Goal: Task Accomplishment & Management: Complete application form

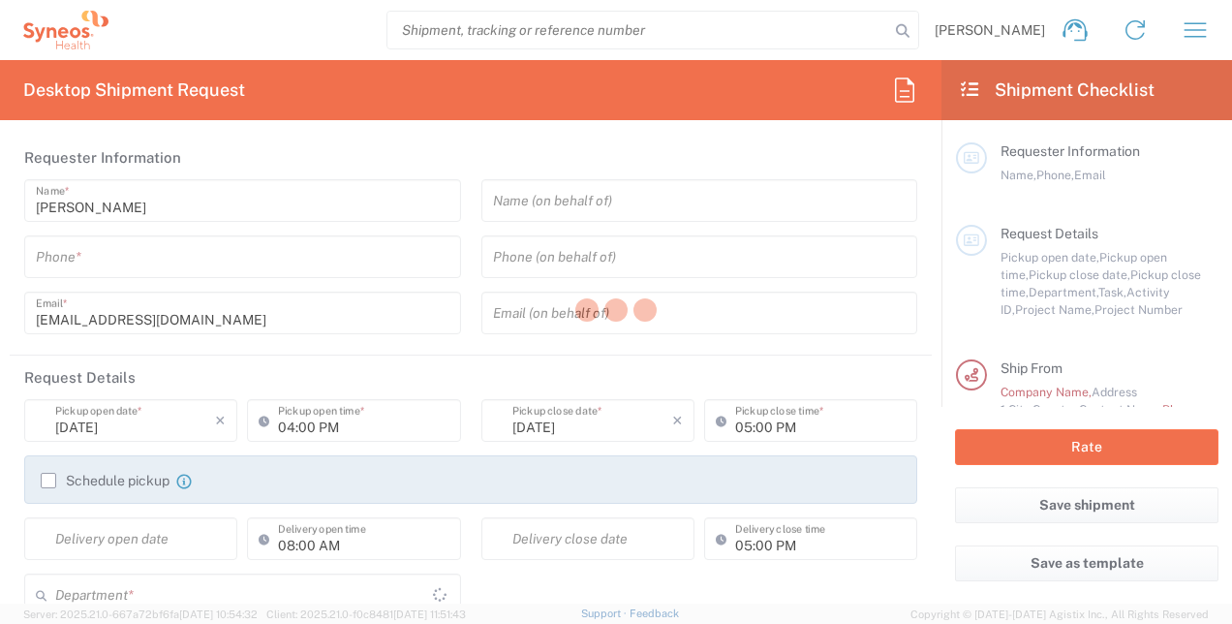
type input "3110"
type input "Czechia"
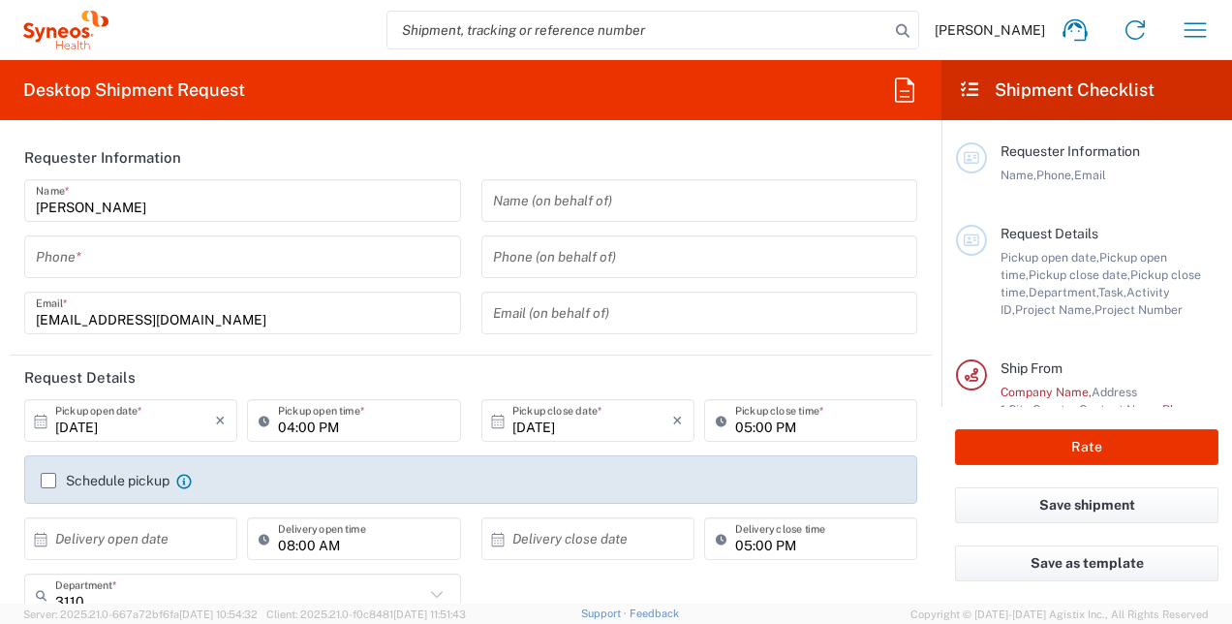
type input "Syneos Health CZ s.r.o"
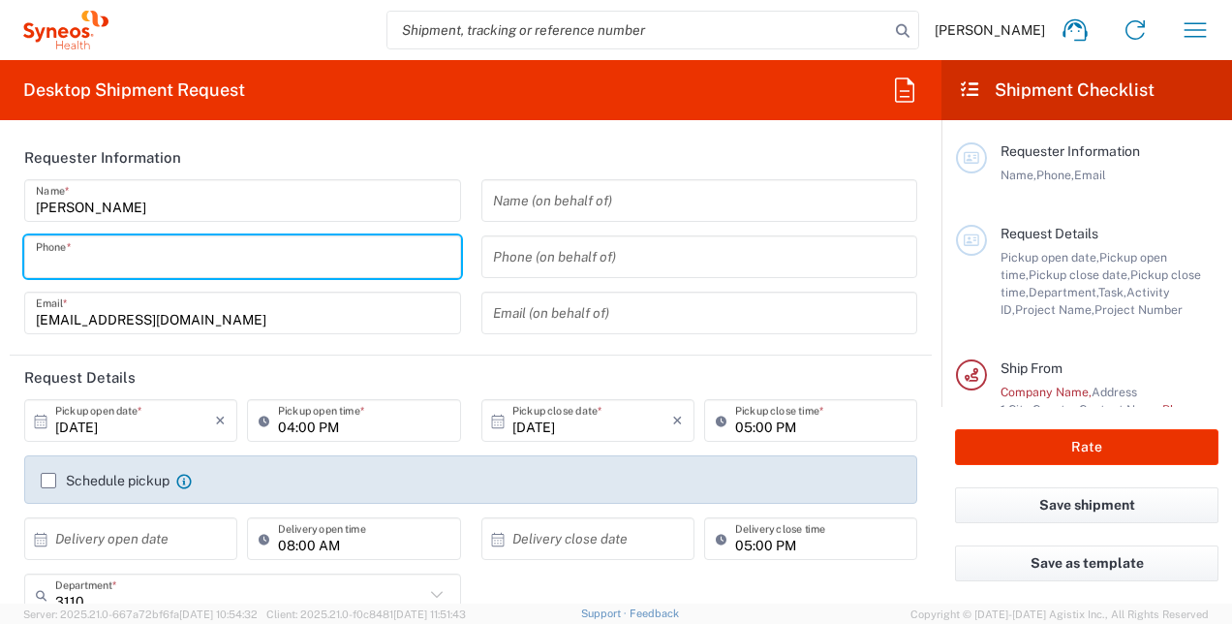
click at [210, 263] on input "tel" at bounding box center [243, 257] width 414 height 34
click at [44, 262] on input "0608693366" at bounding box center [243, 257] width 414 height 34
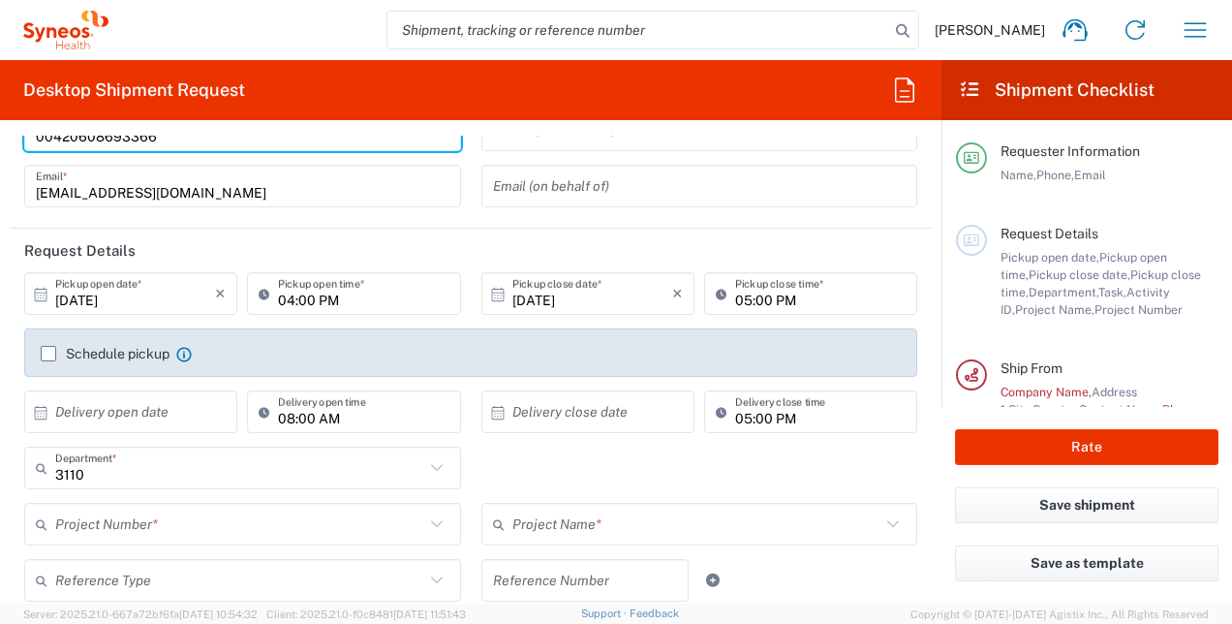
scroll to position [128, 0]
type input "00420608693366"
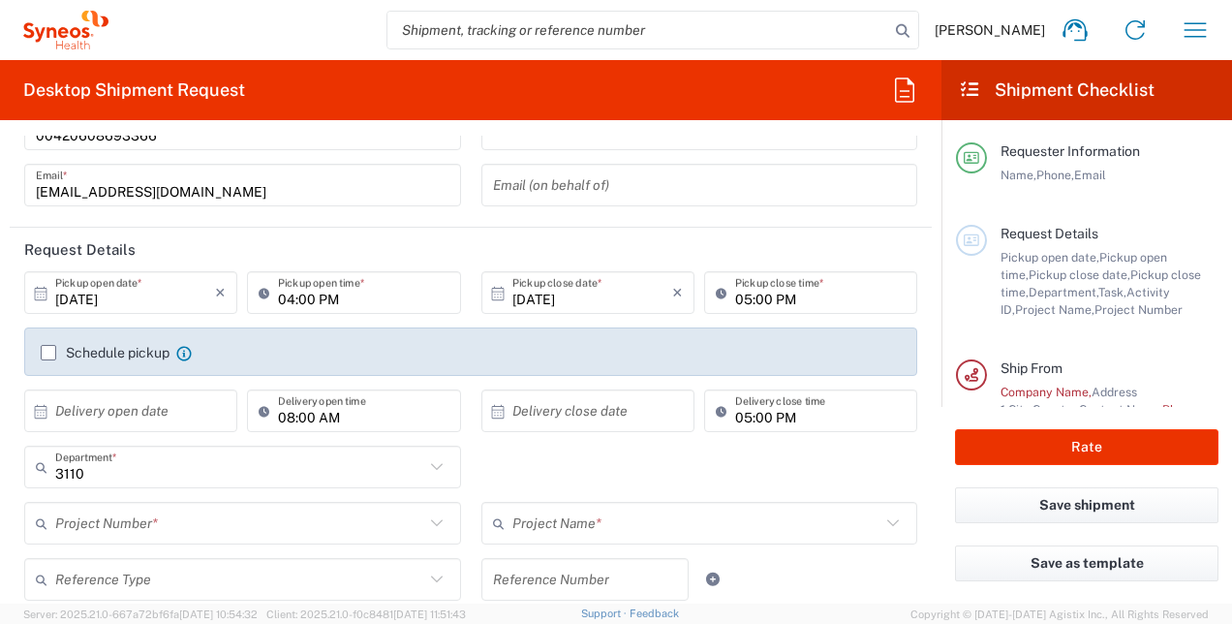
click at [42, 292] on icon at bounding box center [40, 293] width 17 height 17
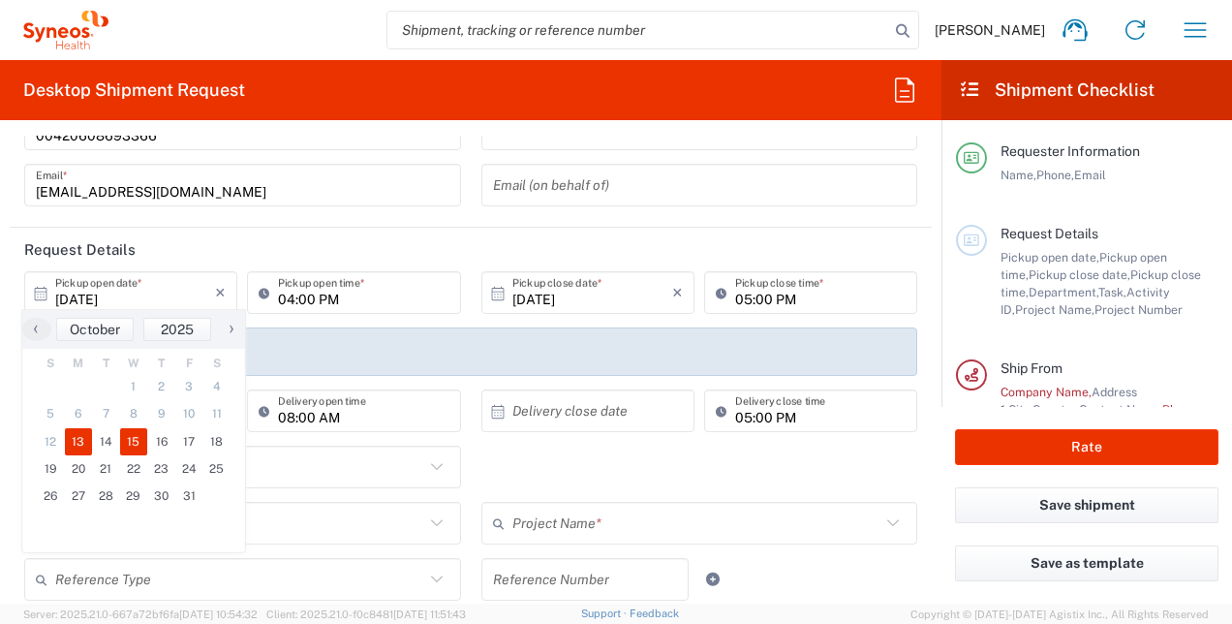
click at [134, 446] on span "15" at bounding box center [134, 441] width 28 height 27
type input "10/15/2025"
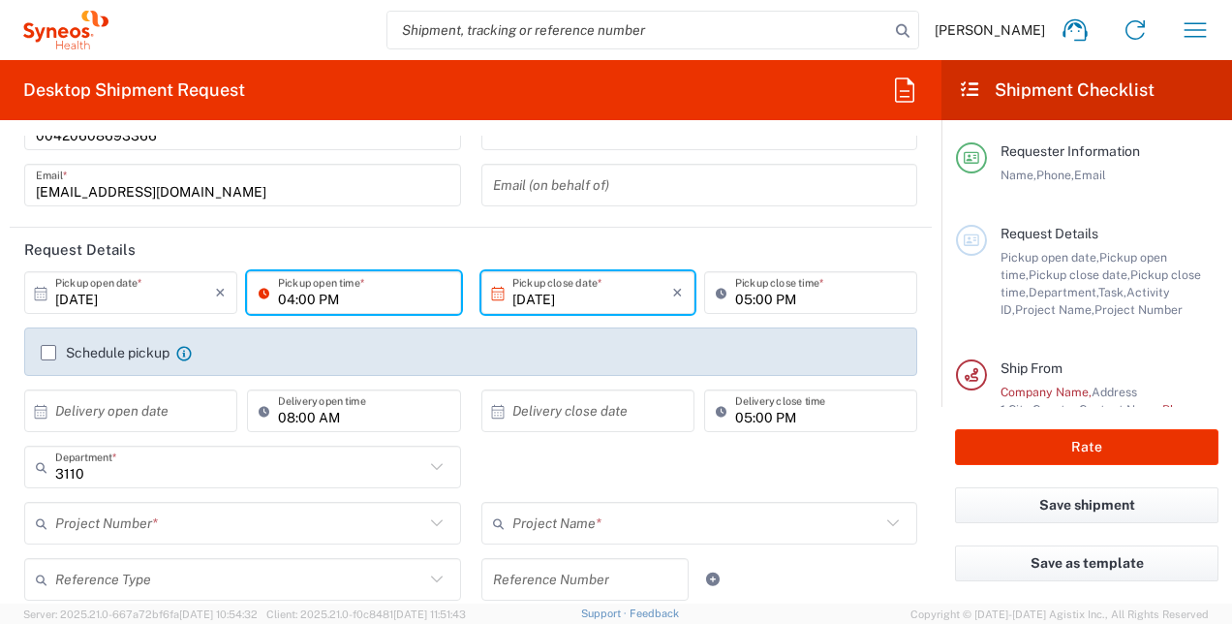
click at [364, 300] on input "04:00 PM" at bounding box center [363, 293] width 170 height 34
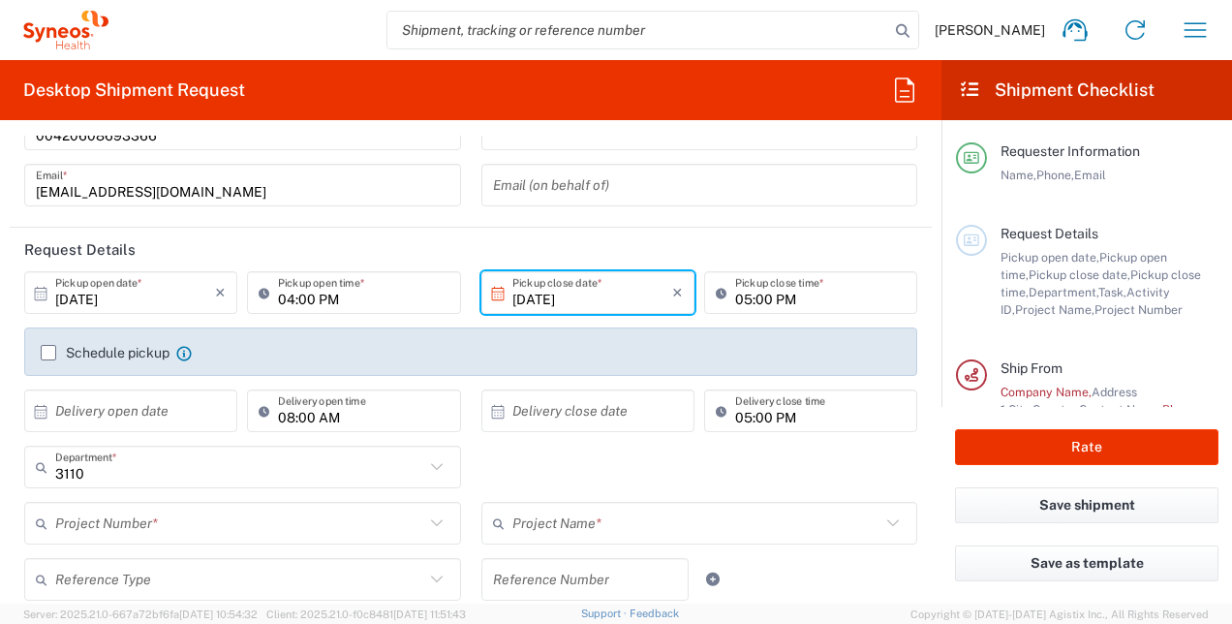
click at [490, 294] on icon at bounding box center [497, 293] width 17 height 17
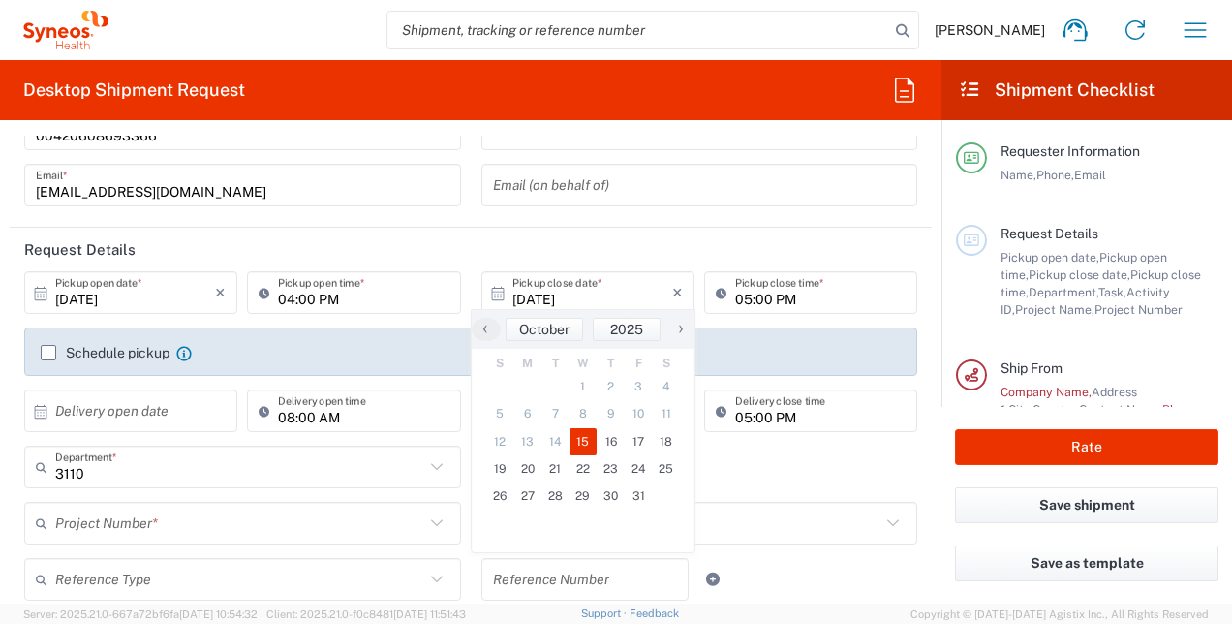
click at [717, 231] on header "Request Details" at bounding box center [471, 250] width 922 height 44
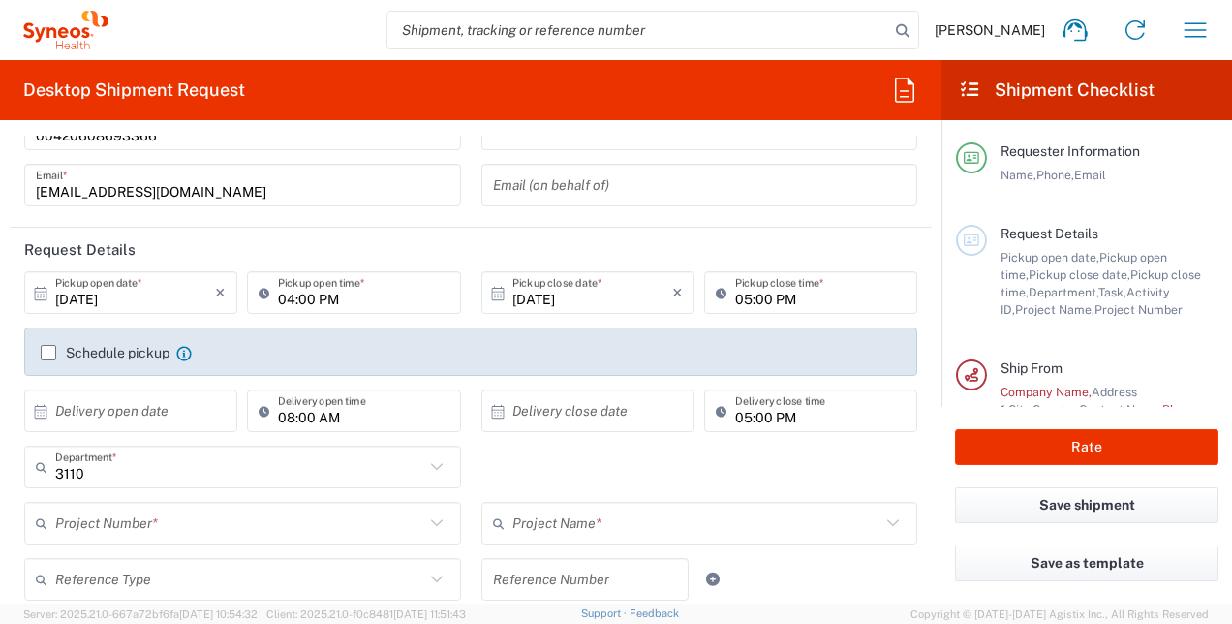
click at [262, 287] on icon at bounding box center [268, 292] width 19 height 31
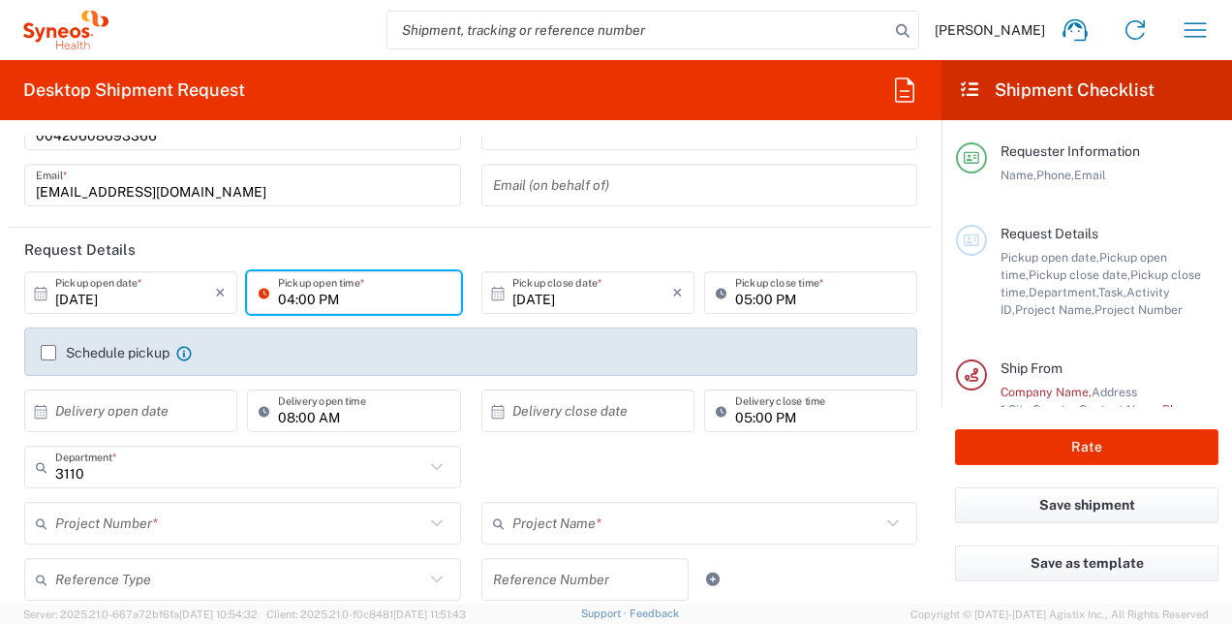
click at [339, 301] on input "04:00 PM" at bounding box center [363, 293] width 170 height 34
click at [339, 301] on input "08:00 PM" at bounding box center [363, 293] width 170 height 34
click at [306, 296] on input "08:00am" at bounding box center [363, 293] width 170 height 34
type input "08:00 AM"
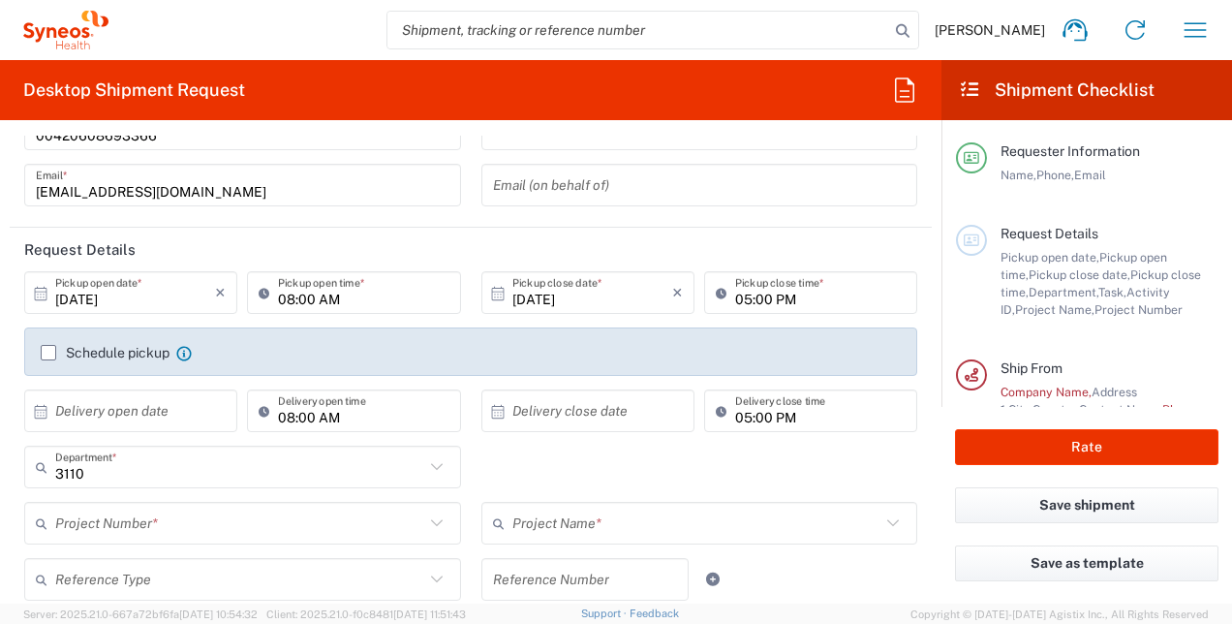
click at [49, 344] on div "Schedule pickup When scheduling a pickup please be sure to meet the following c…" at bounding box center [116, 352] width 151 height 17
click at [56, 353] on label "Schedule pickup" at bounding box center [105, 352] width 129 height 15
click at [48, 353] on input "Schedule pickup" at bounding box center [48, 353] width 0 height 0
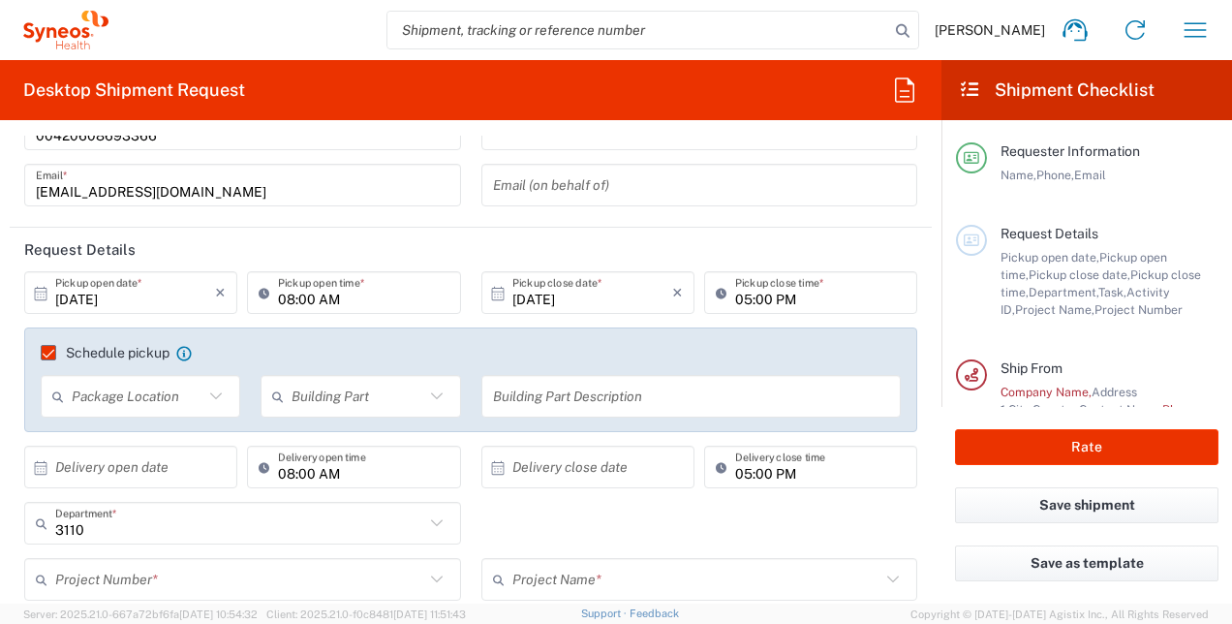
click at [190, 402] on input "text" at bounding box center [138, 397] width 132 height 34
click at [193, 440] on span "Front" at bounding box center [139, 437] width 193 height 30
type input "Front"
click at [49, 350] on label "Schedule pickup" at bounding box center [105, 352] width 129 height 15
click at [40, 353] on input "Schedule pickup" at bounding box center [40, 353] width 0 height 0
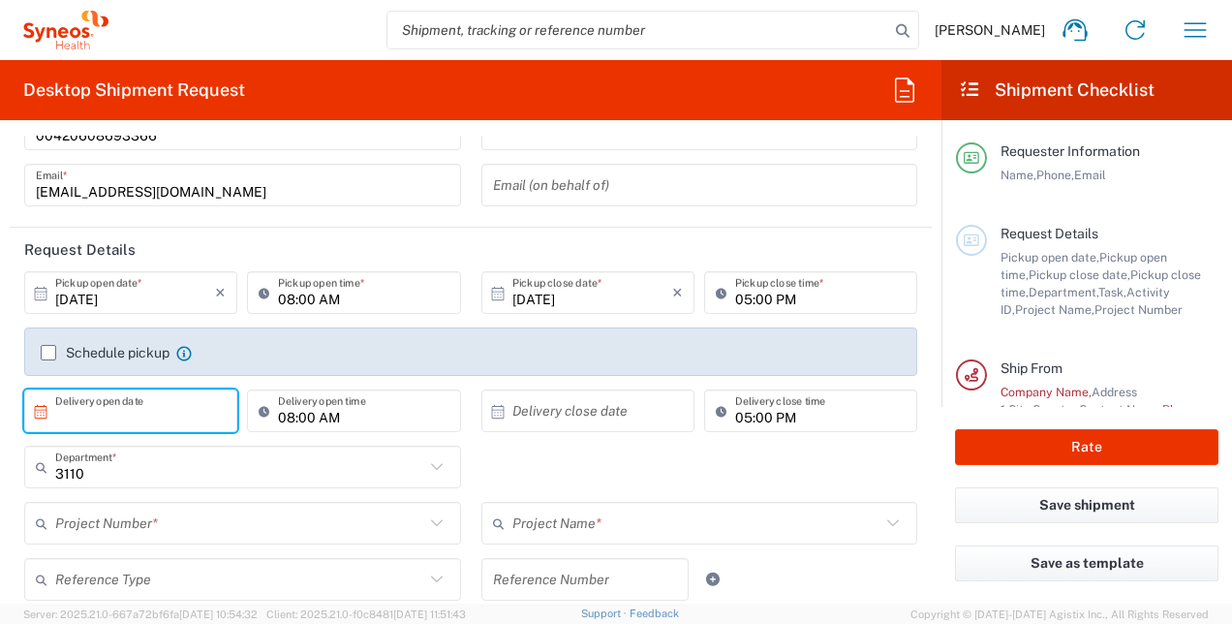
click at [132, 415] on input "text" at bounding box center [135, 411] width 160 height 34
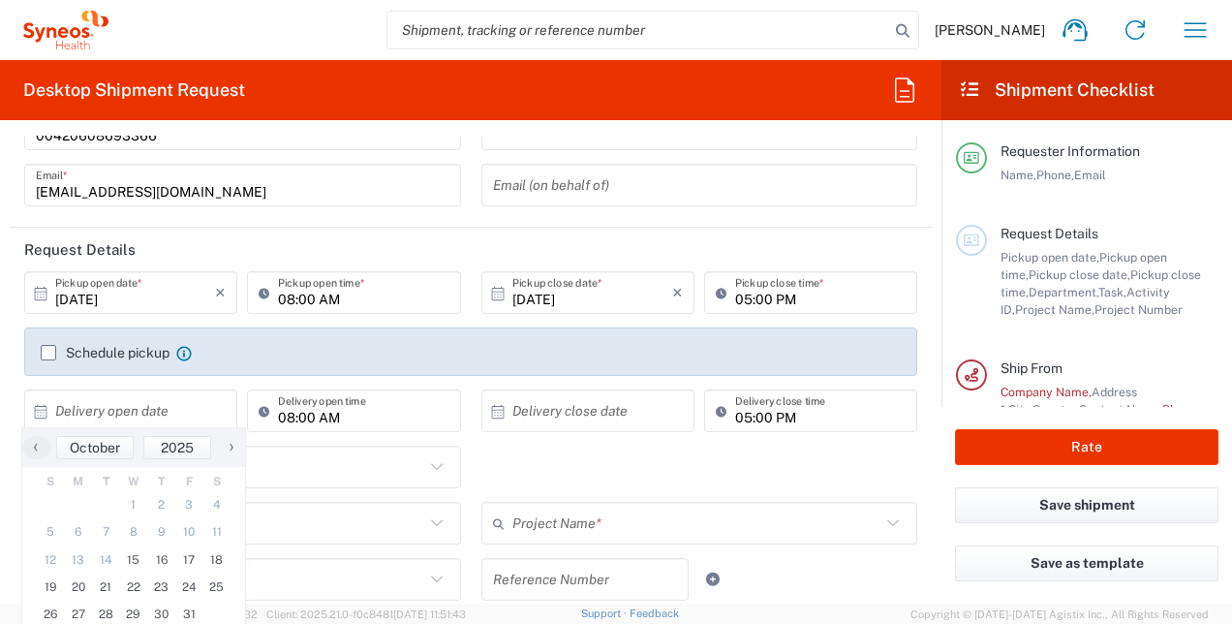
click at [4, 357] on form "Requester Information Kateryna Syedysheva Name * 00420608693366 Phone * kateryn…" at bounding box center [470, 370] width 941 height 468
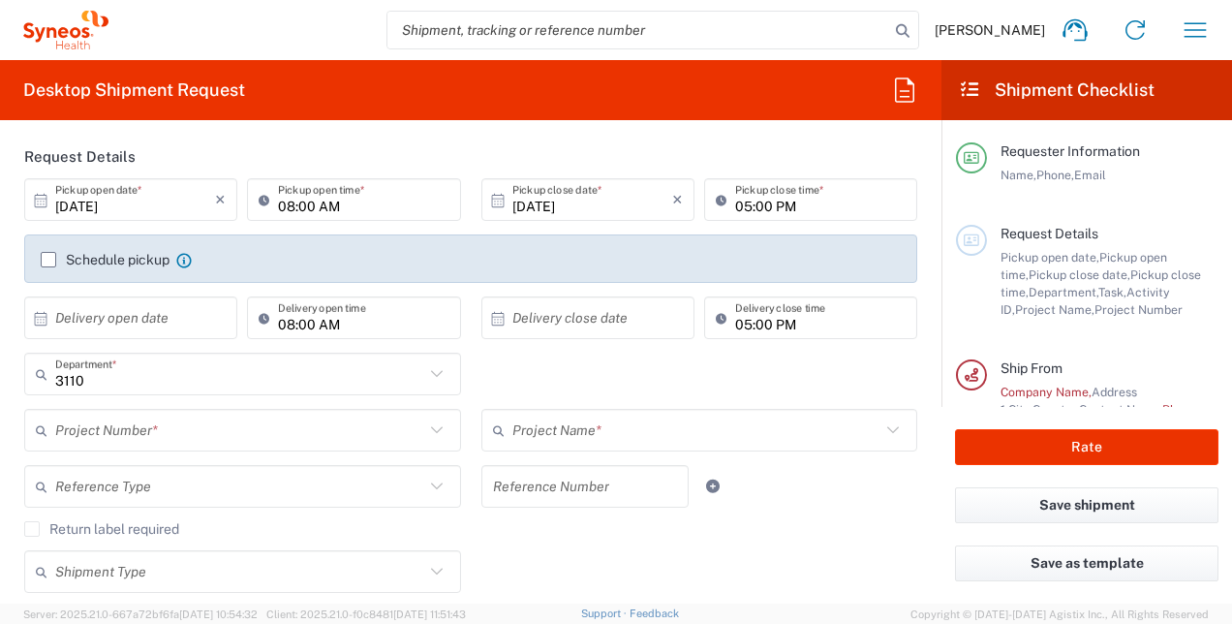
scroll to position [223, 0]
click at [206, 418] on input "text" at bounding box center [239, 429] width 369 height 34
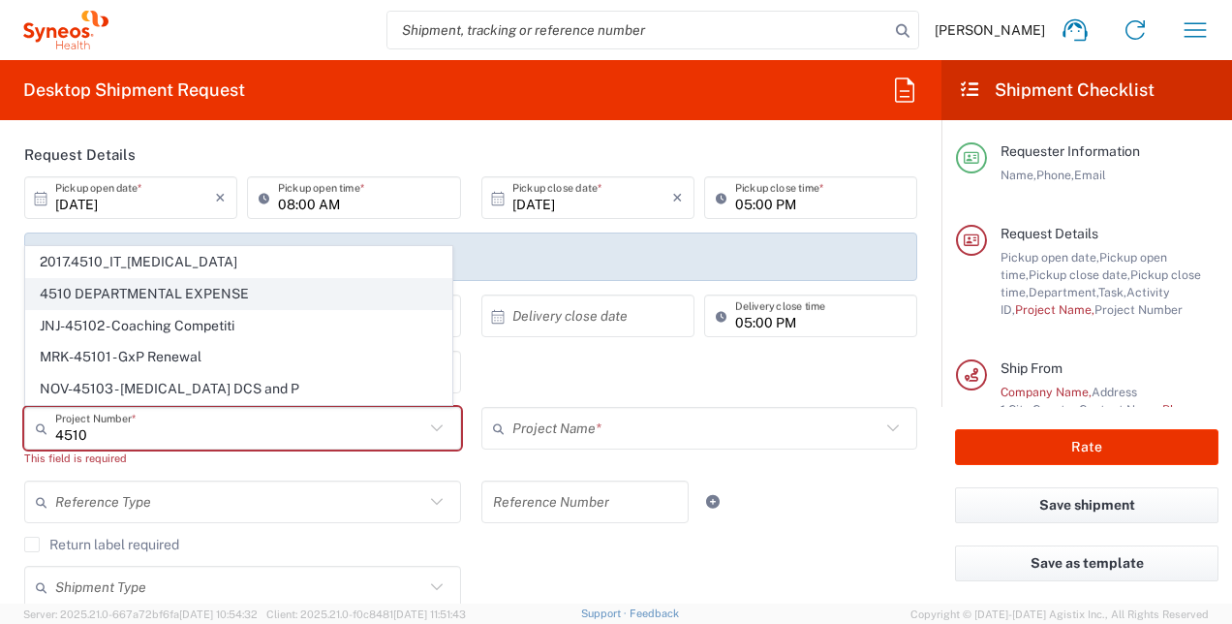
click at [85, 300] on span "4510 DEPARTMENTAL EXPENSE" at bounding box center [238, 294] width 425 height 30
type input "4510 DEPARTMENTAL EXPENSE"
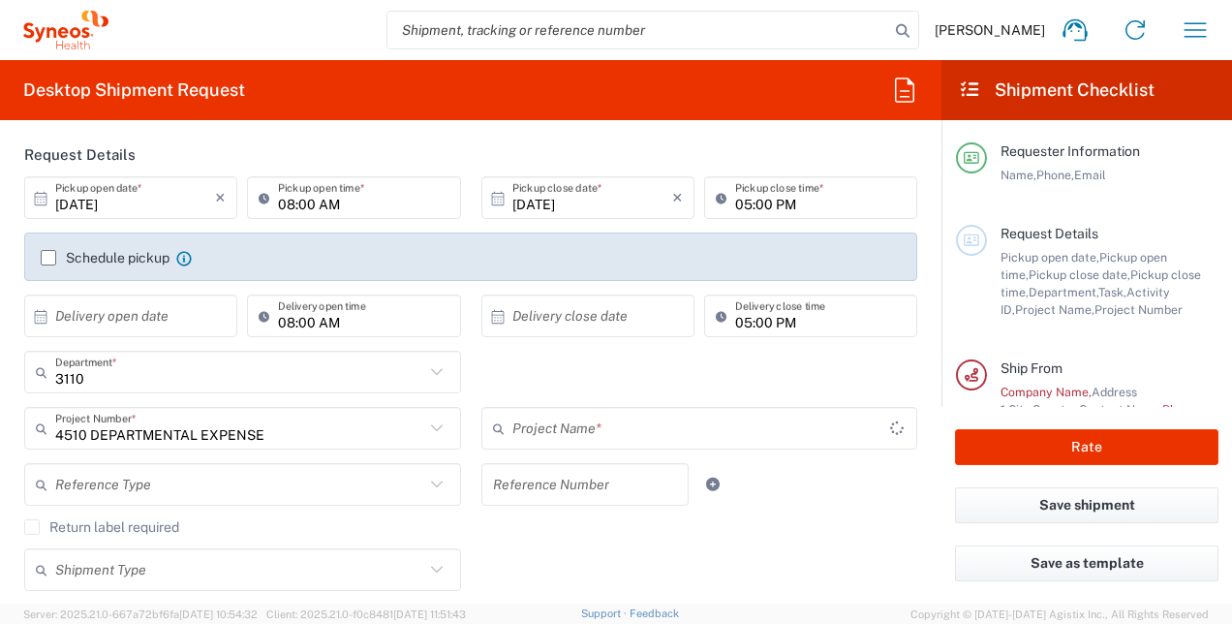
type input "4510 DEPARTMENTAL EXPENSE"
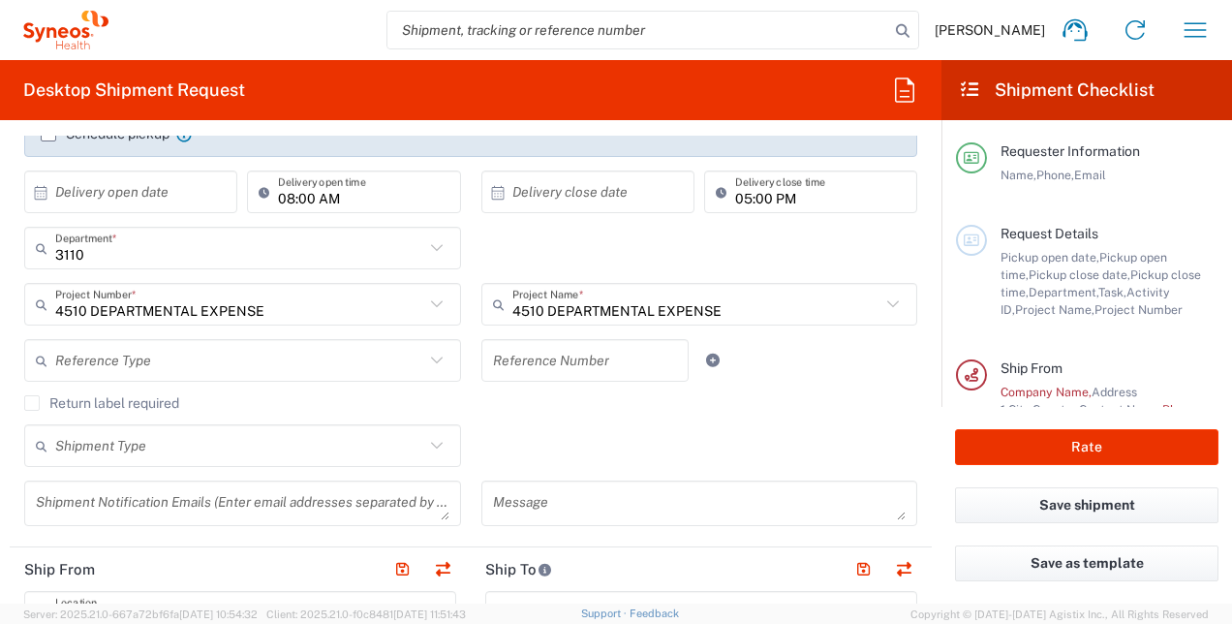
scroll to position [372, 0]
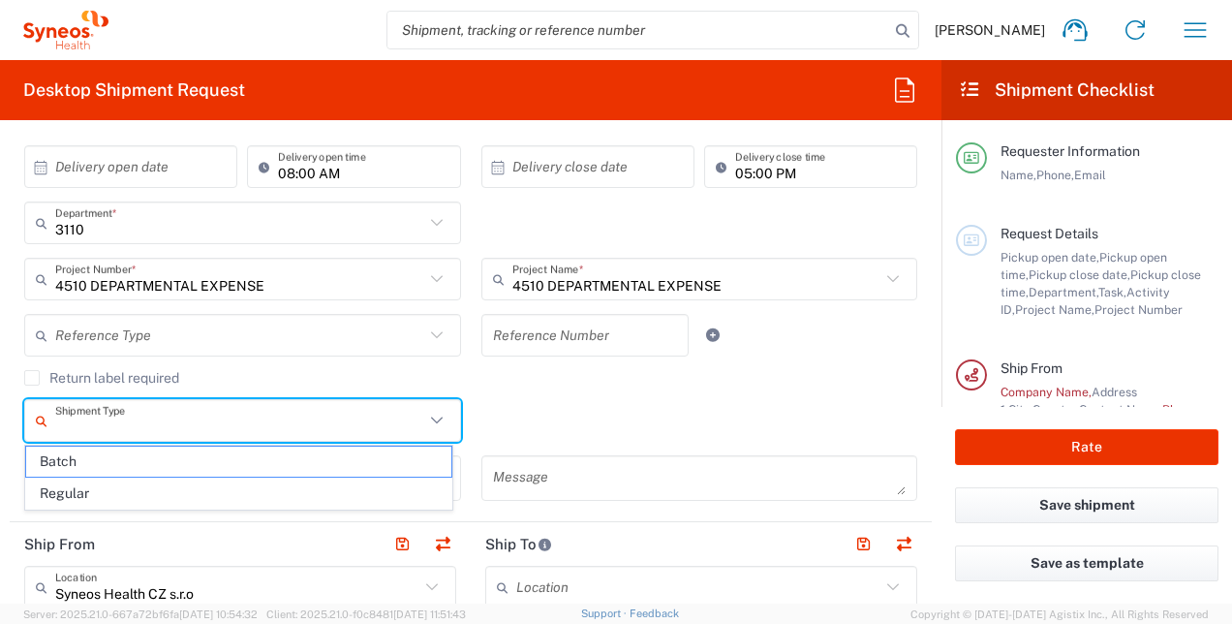
click at [389, 423] on input "text" at bounding box center [239, 421] width 369 height 34
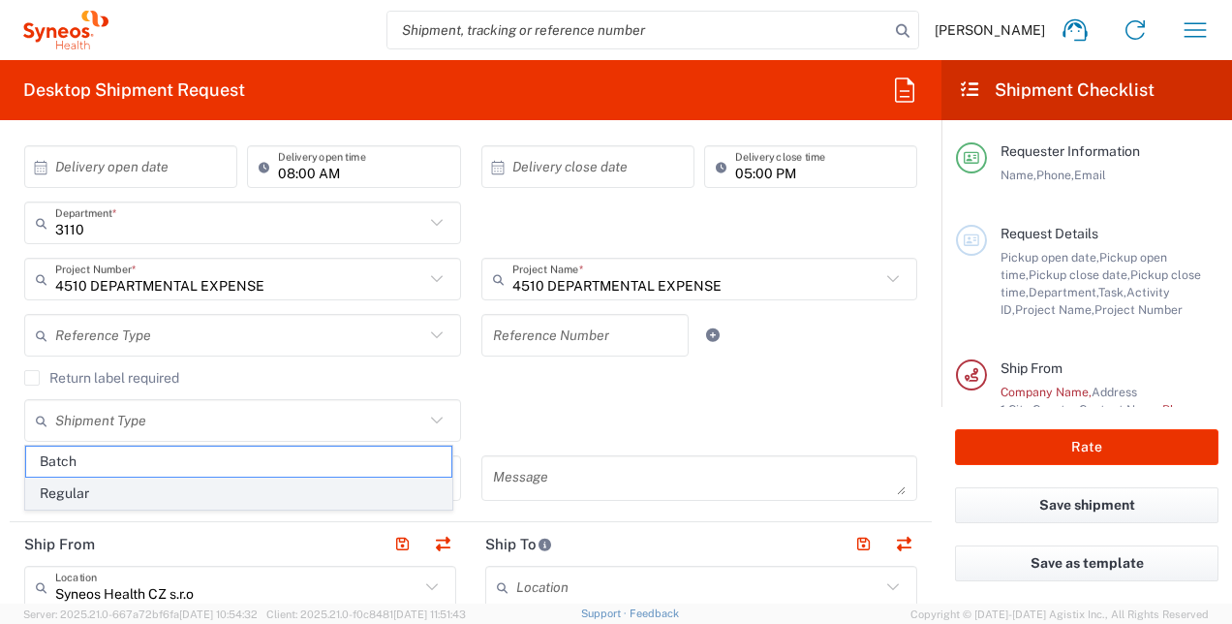
click at [385, 478] on span "Regular" at bounding box center [238, 493] width 425 height 30
type input "Regular"
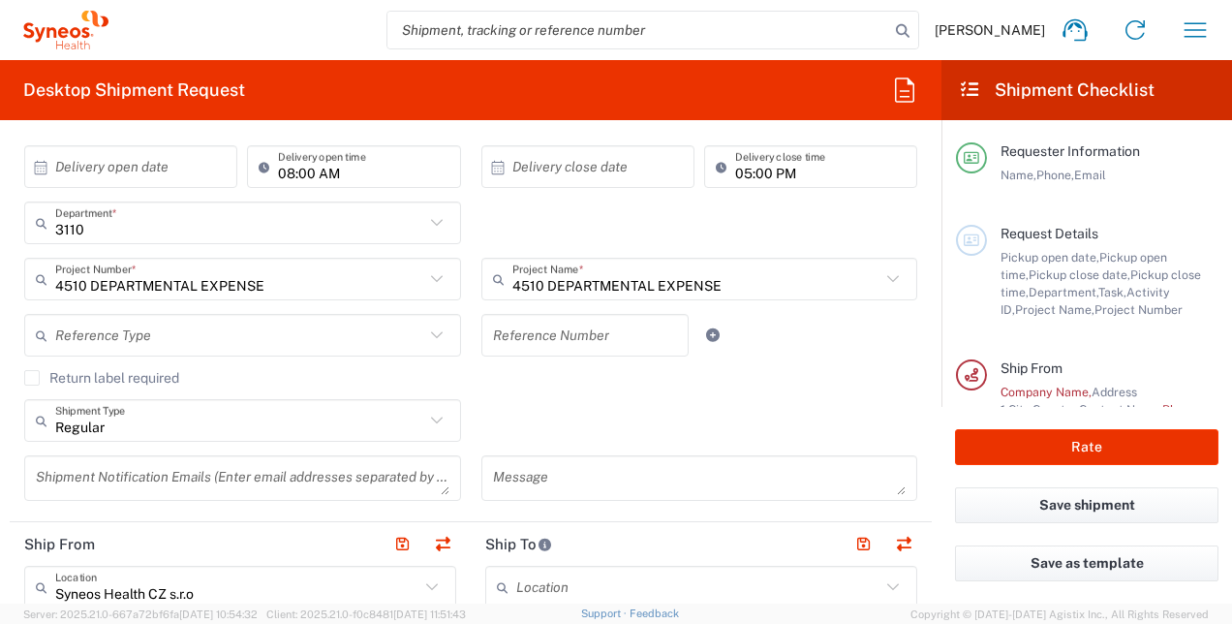
click at [424, 336] on icon at bounding box center [436, 335] width 25 height 25
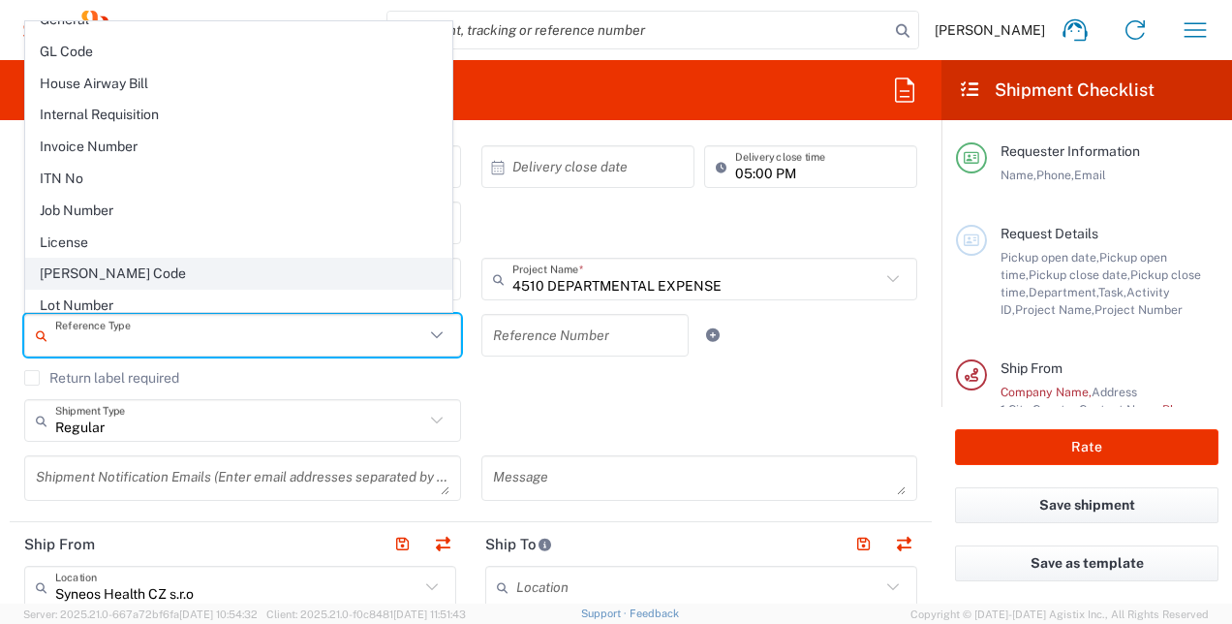
scroll to position [657, 0]
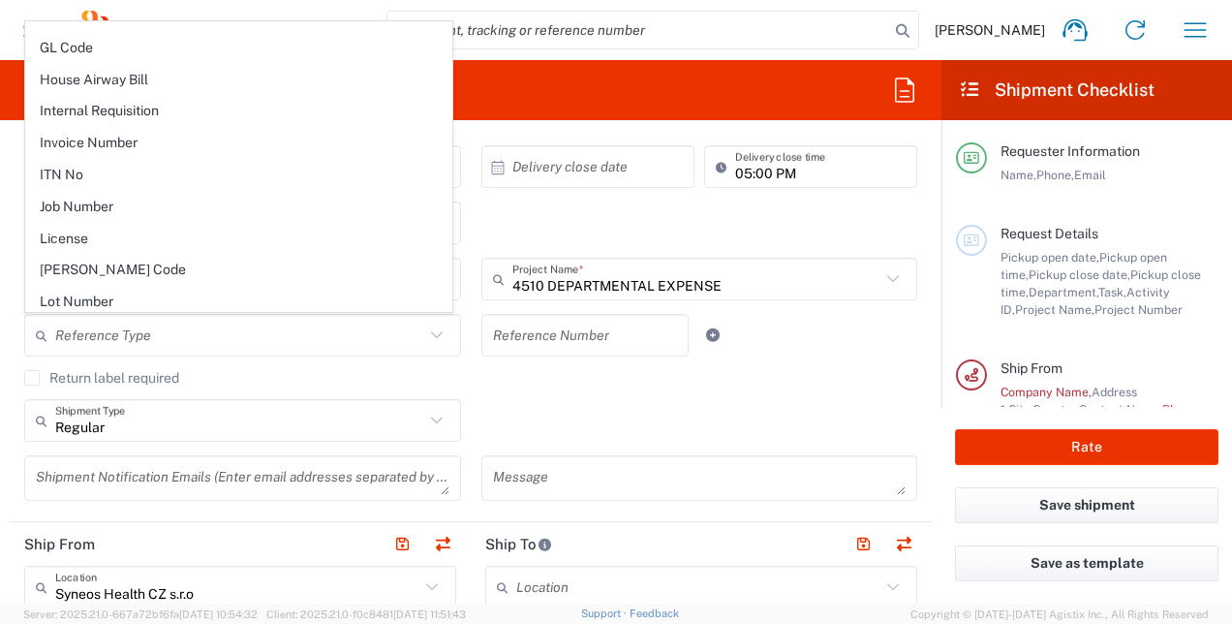
click at [594, 417] on div "Regular Shipment Type Batch Regular" at bounding box center [471, 427] width 913 height 56
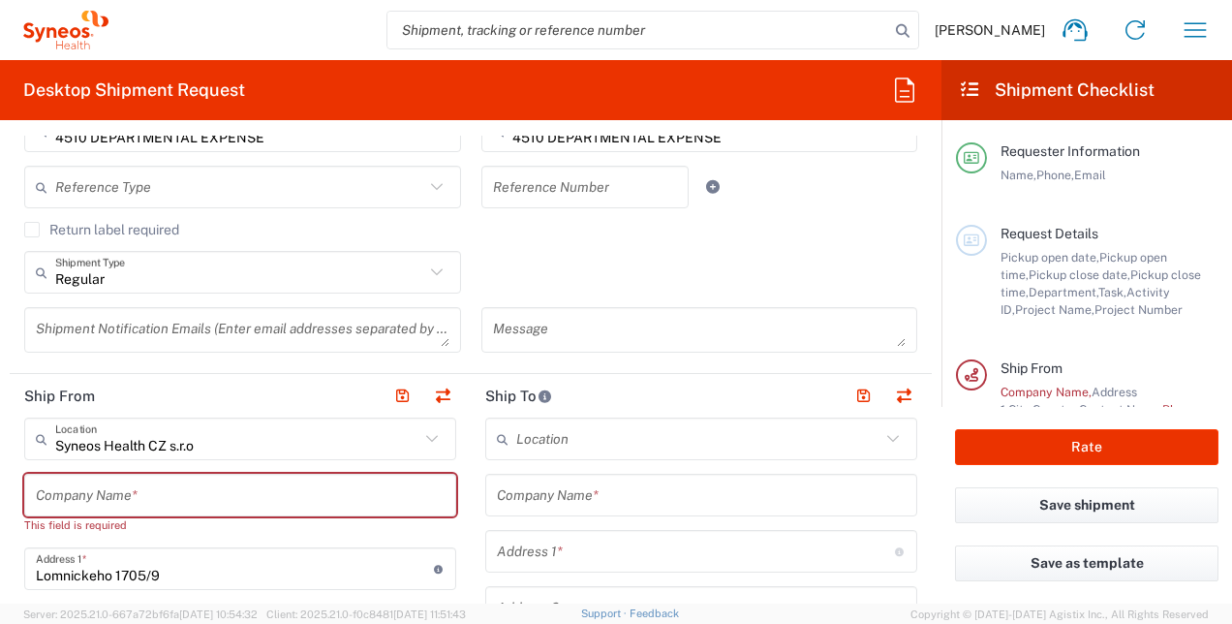
scroll to position [521, 0]
click at [366, 477] on input "text" at bounding box center [240, 494] width 409 height 34
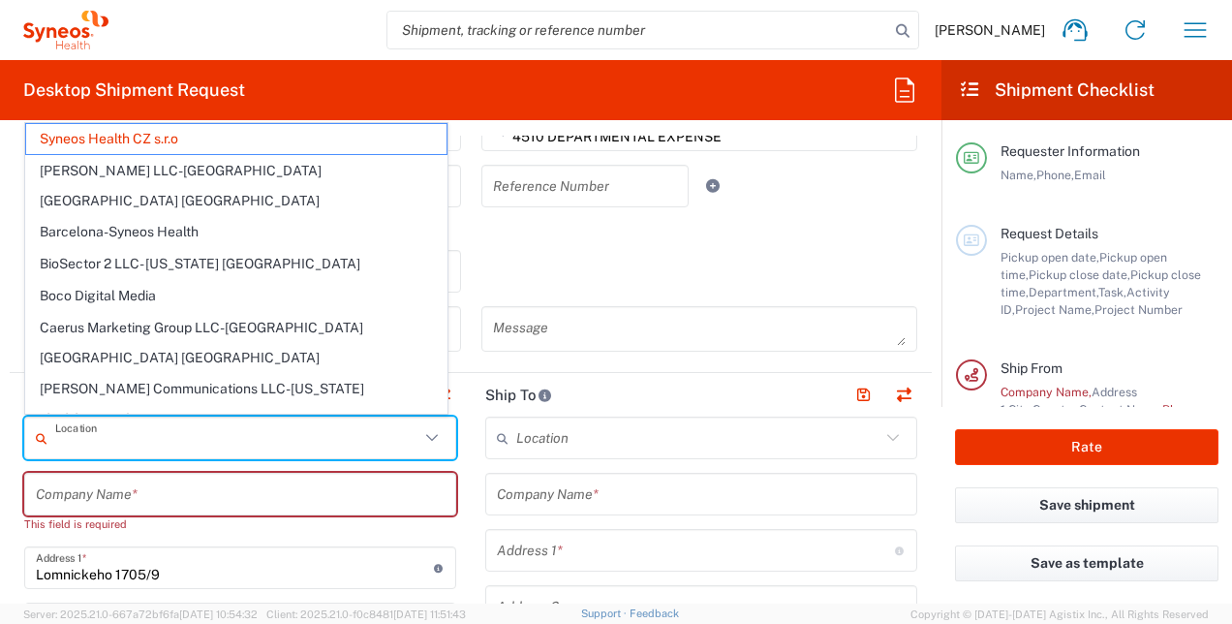
drag, startPoint x: 260, startPoint y: 436, endPoint x: -4, endPoint y: 403, distance: 265.5
click at [0, 403] on html "Kateryna Syedysheva Home Shipment estimator Shipment tracking Desktop shipment …" at bounding box center [616, 312] width 1232 height 624
type input "Syneos Health CZ s.r.o"
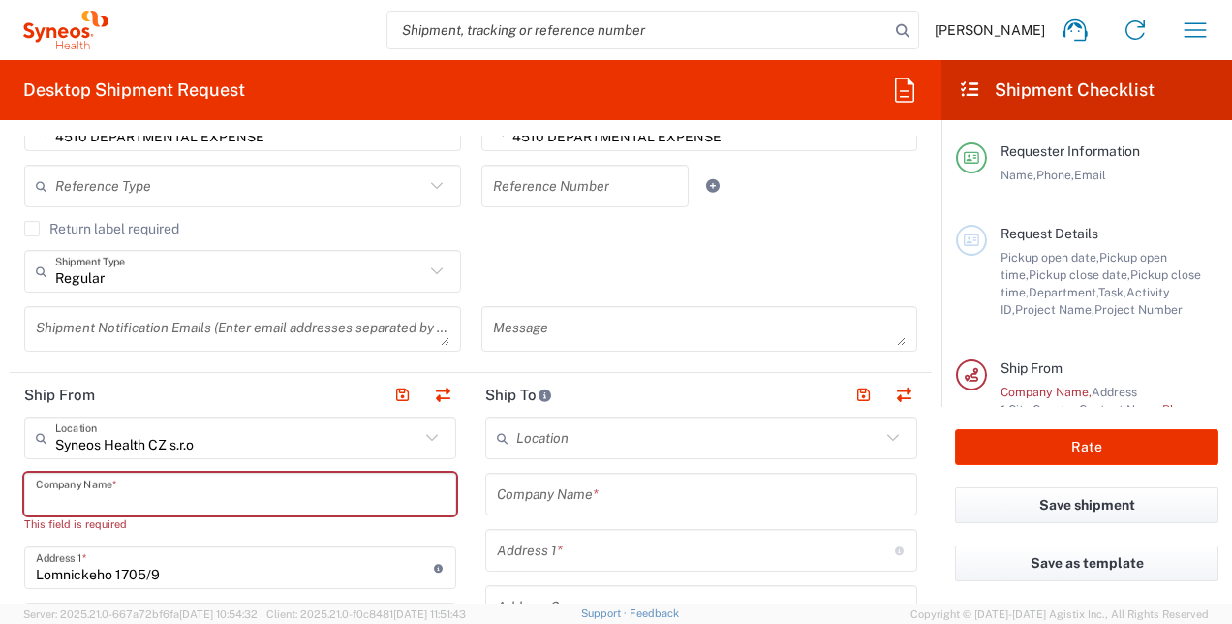
click at [114, 486] on input "text" at bounding box center [240, 494] width 409 height 34
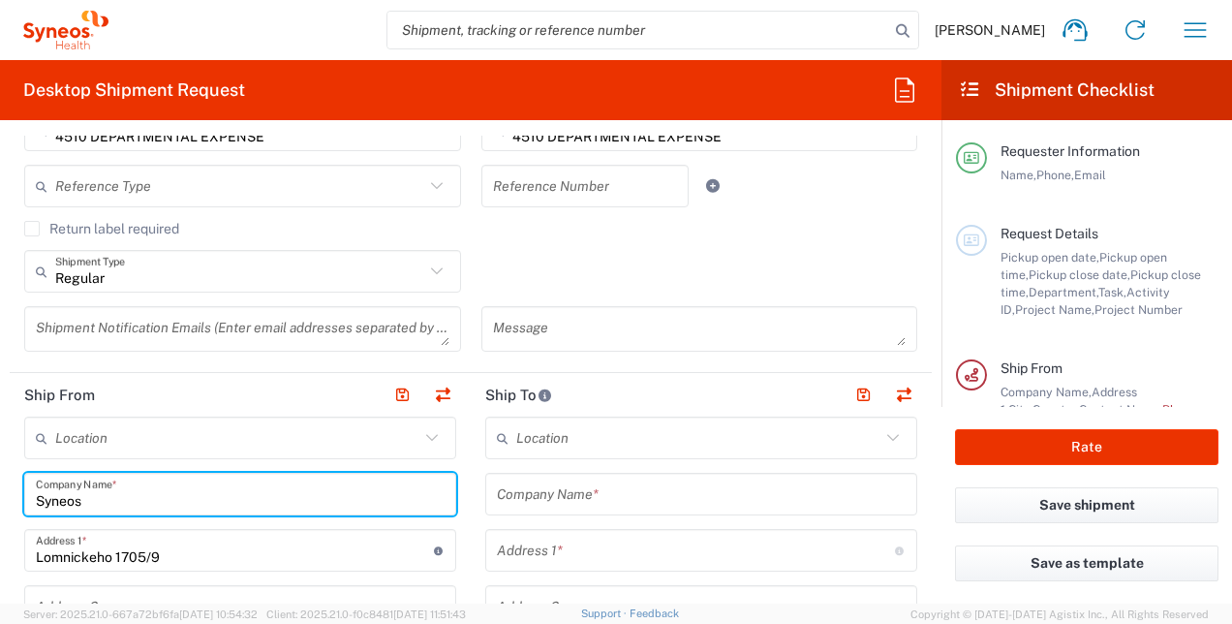
type input "Syneos"
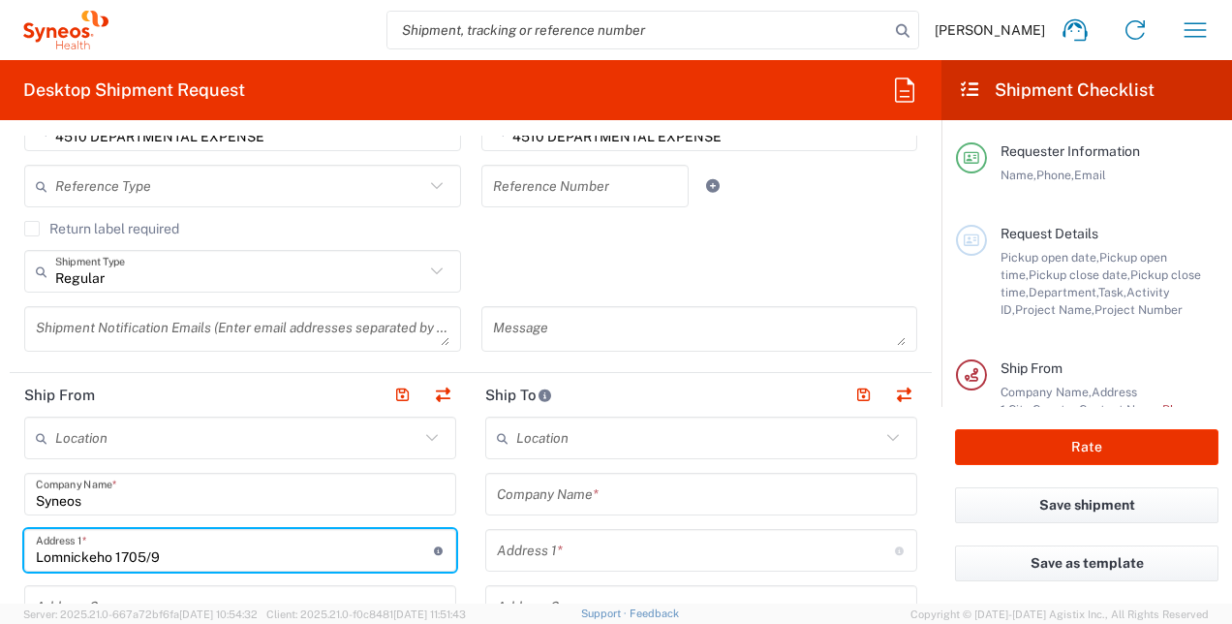
click at [176, 543] on input "Lomnickeho 1705/9" at bounding box center [235, 551] width 398 height 34
drag, startPoint x: 176, startPoint y: 543, endPoint x: -4, endPoint y: 546, distance: 180.2
click at [0, 546] on html "Kateryna Syedysheva Home Shipment estimator Shipment tracking Desktop shipment …" at bounding box center [616, 312] width 1232 height 624
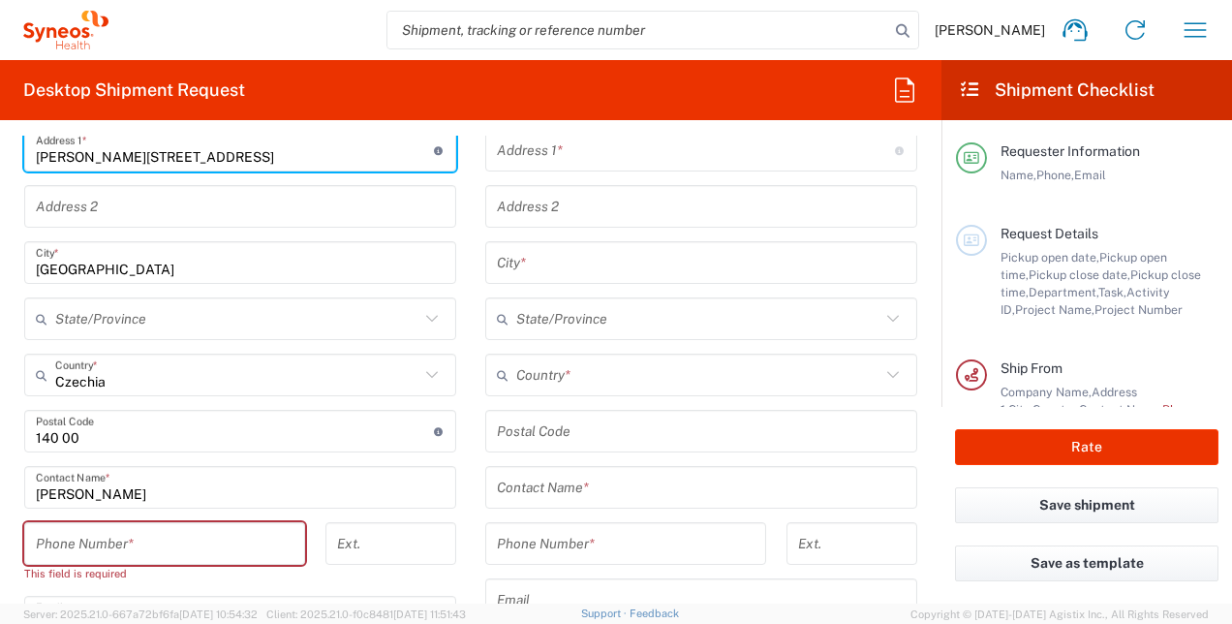
scroll to position [986, 0]
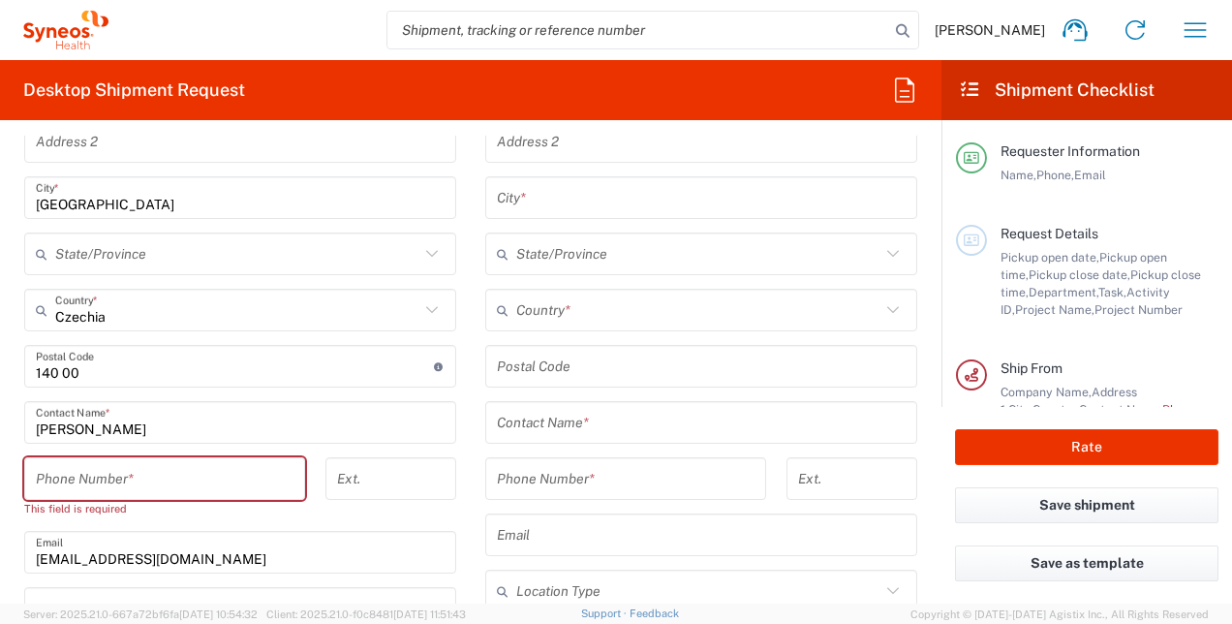
type input "Krizikova 53/52a"
click at [250, 477] on input "tel" at bounding box center [165, 479] width 258 height 34
type input "0608693366"
type input "kateryna.syedysheva@syneoshealth.com"
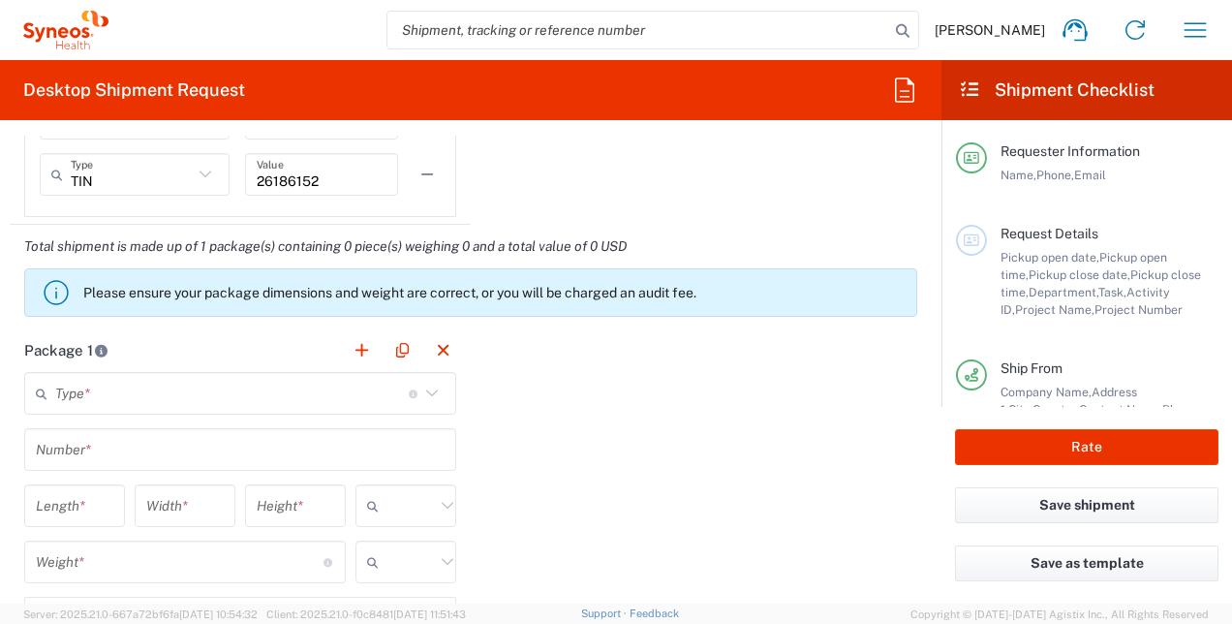
scroll to position [1678, 0]
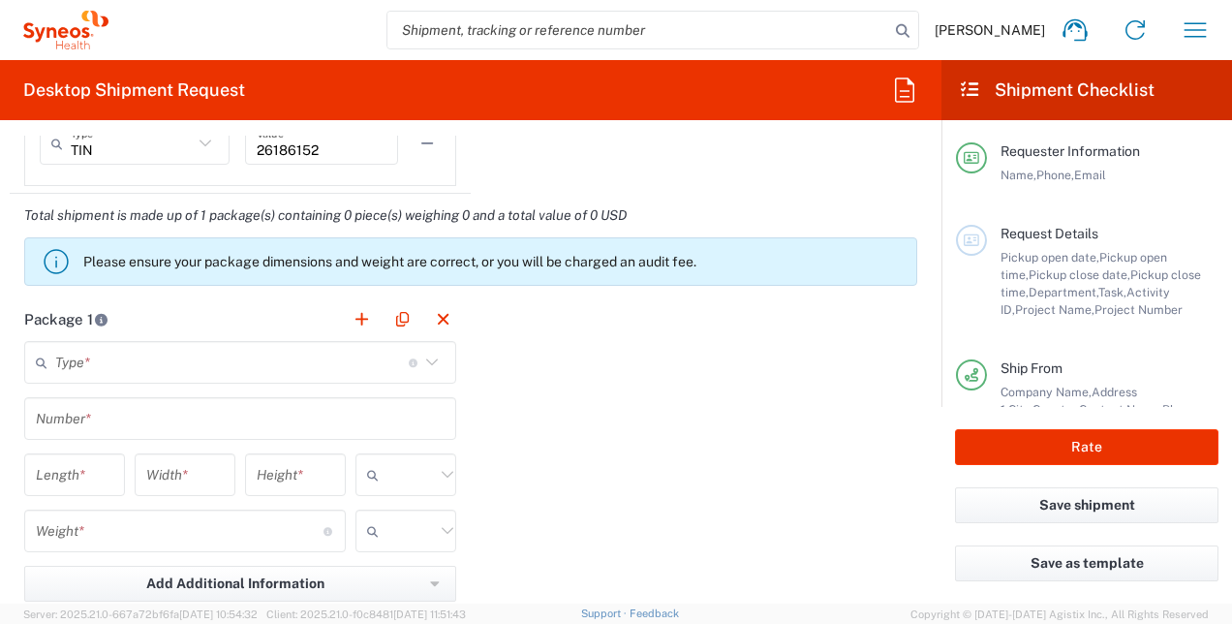
click at [228, 360] on input "text" at bounding box center [232, 363] width 354 height 34
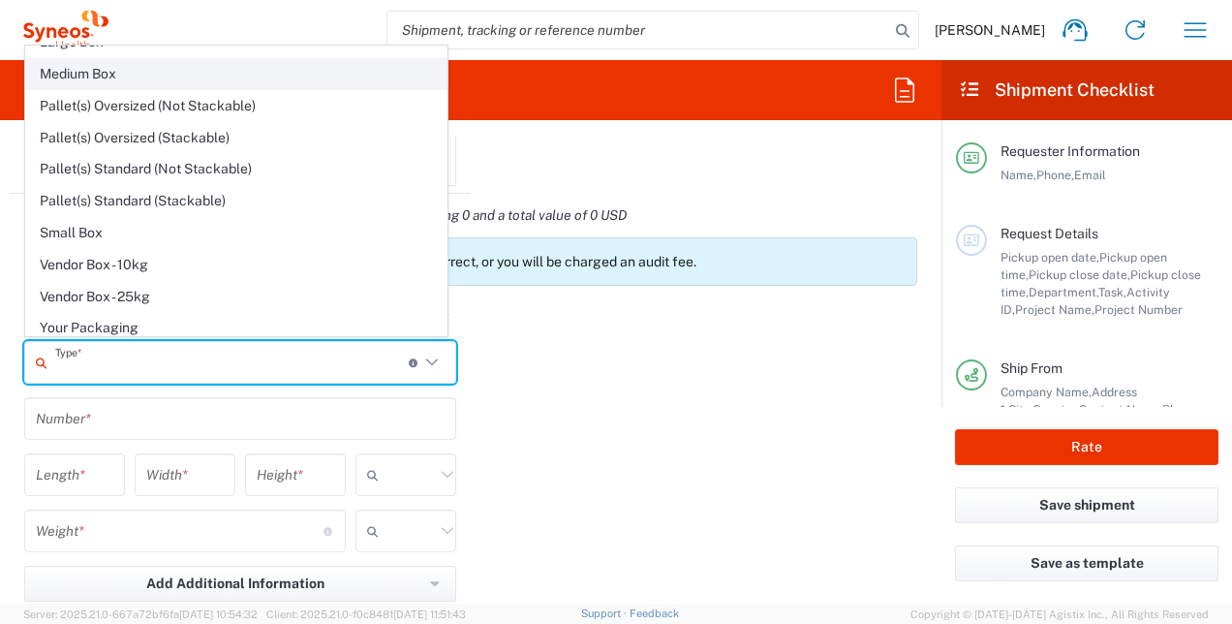
scroll to position [0, 0]
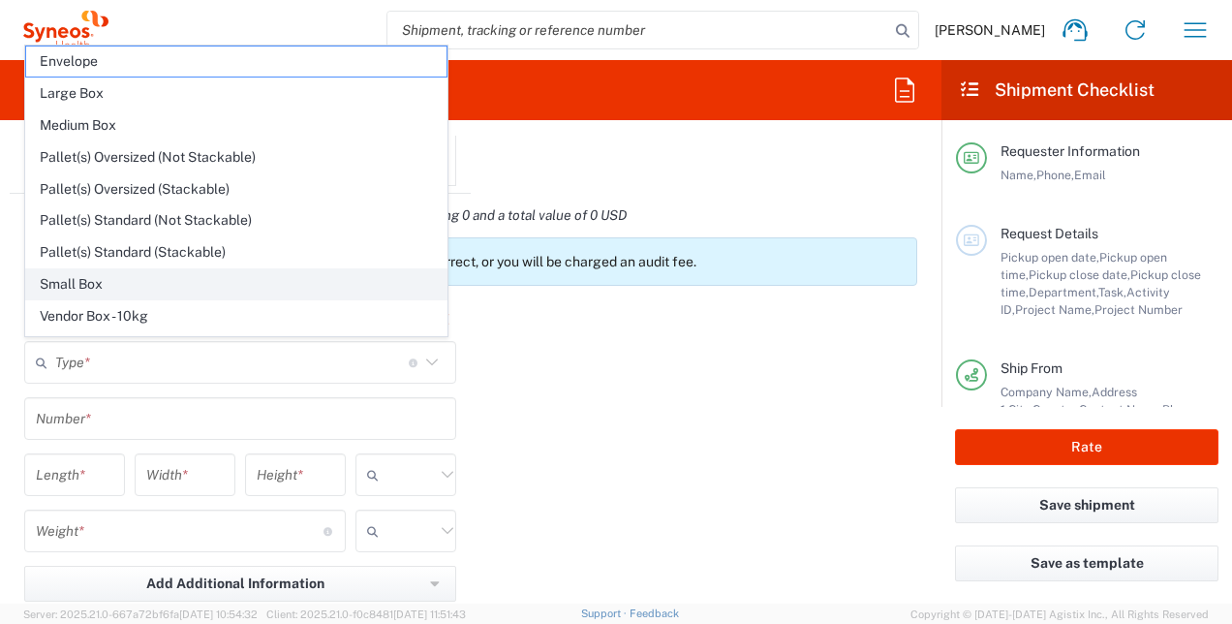
click at [179, 276] on span "Small Box" at bounding box center [236, 284] width 420 height 30
type input "Small Box"
type input "12.25"
type input "11"
type input "1.5"
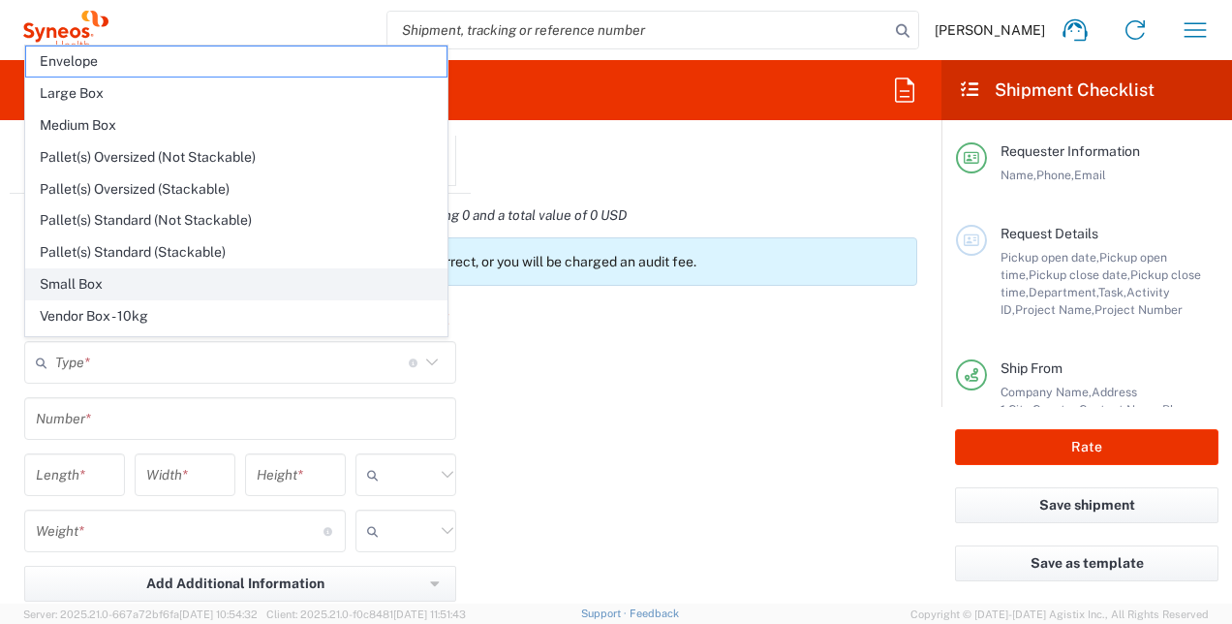
type input "in"
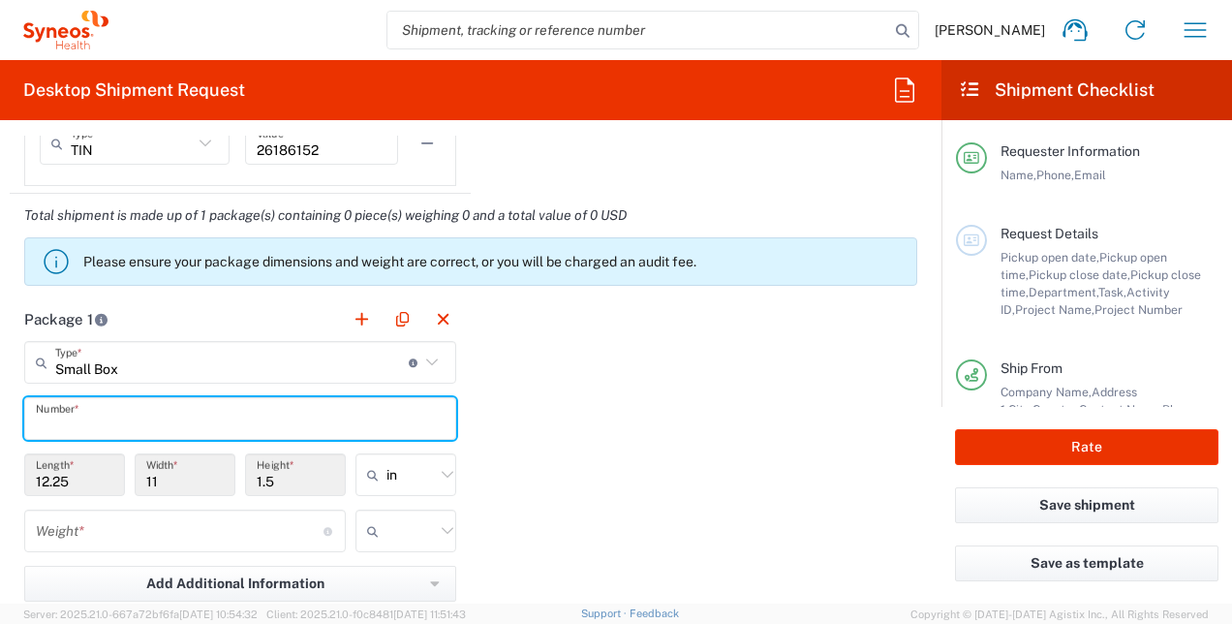
click at [207, 416] on input "text" at bounding box center [240, 419] width 409 height 34
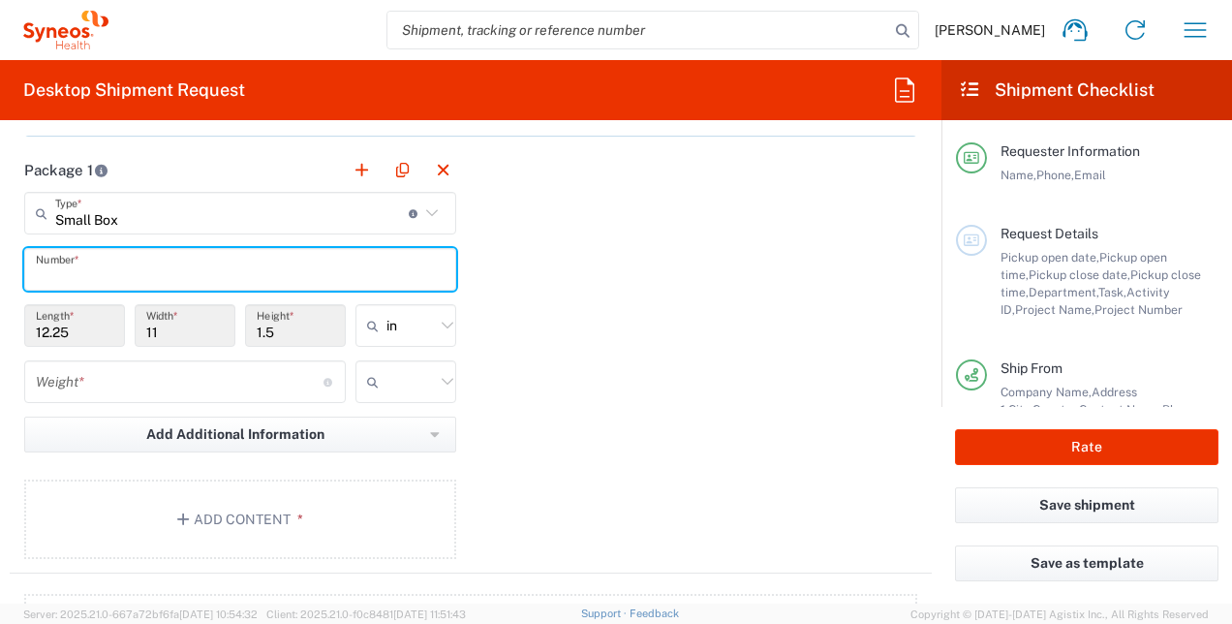
scroll to position [1825, 0]
click at [174, 275] on input "text" at bounding box center [240, 272] width 409 height 34
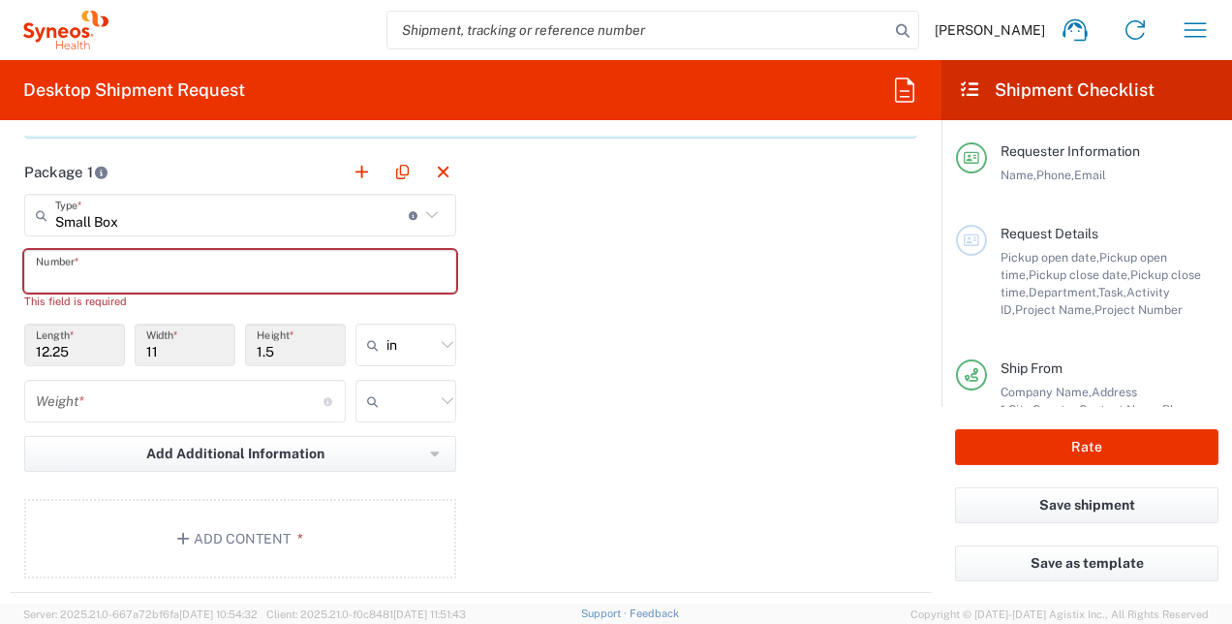
paste input "394075452178"
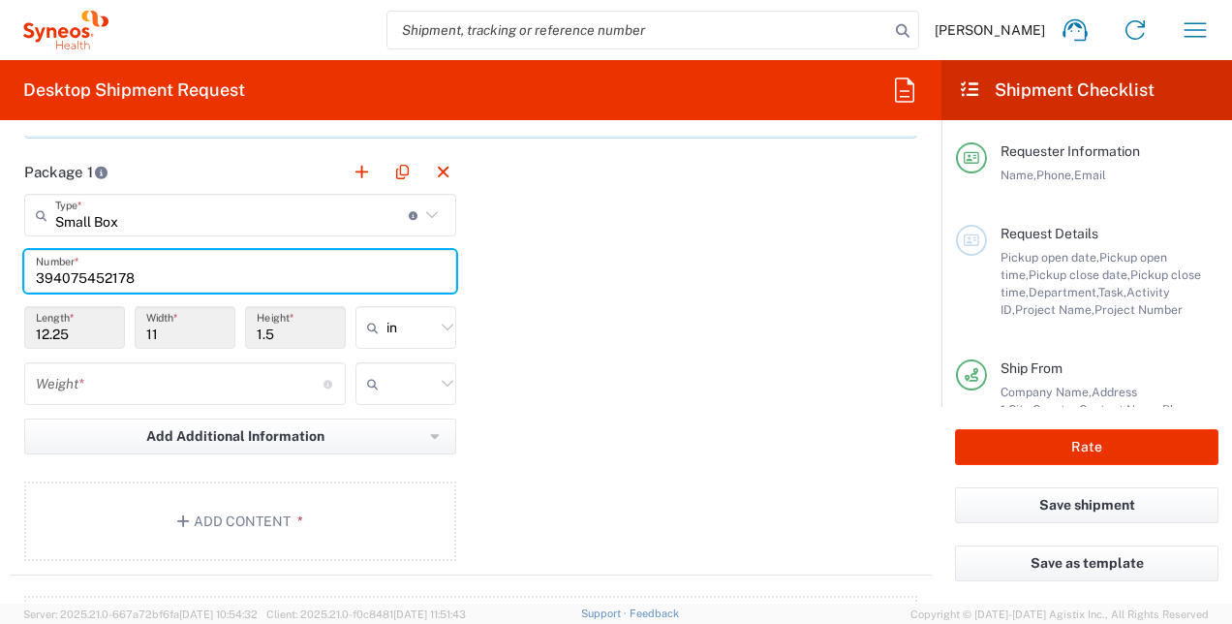
type input "394075452178"
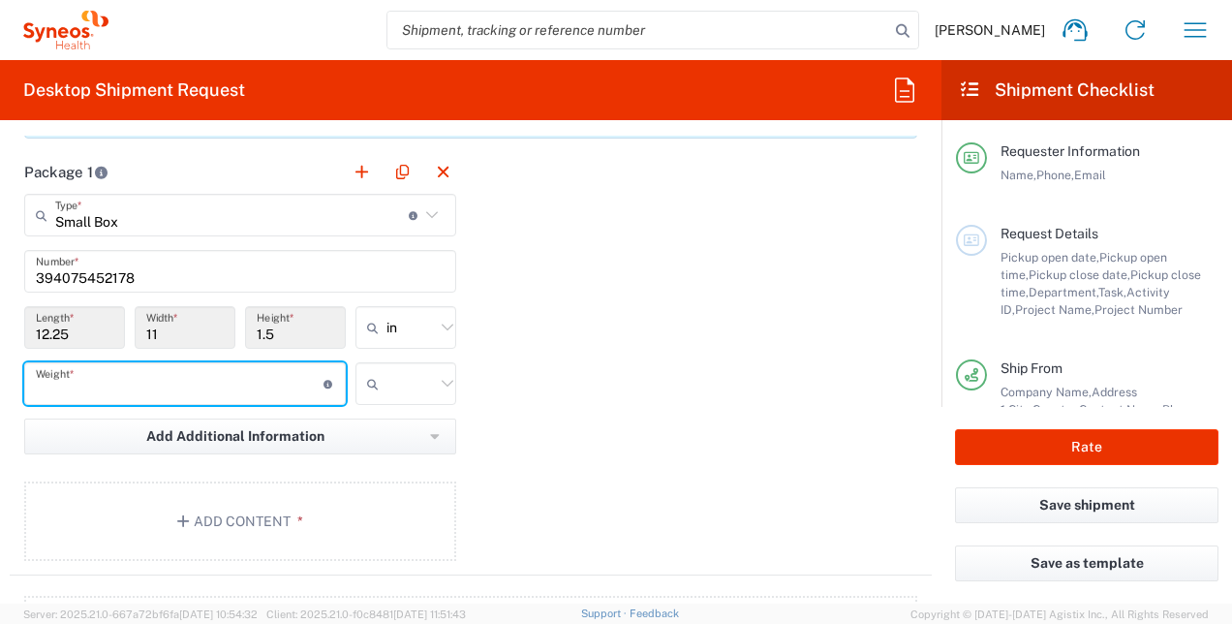
click at [292, 372] on input "number" at bounding box center [180, 384] width 288 height 34
type input "2"
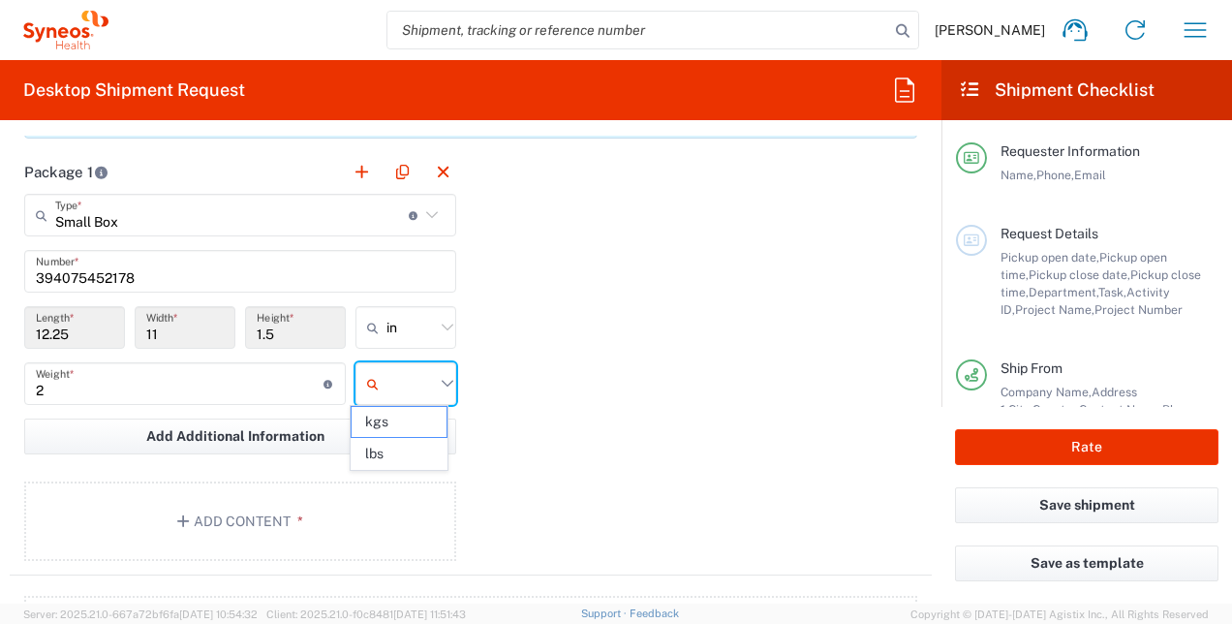
click at [420, 380] on input "text" at bounding box center [410, 383] width 48 height 31
click at [399, 417] on span "kgs" at bounding box center [399, 422] width 95 height 30
type input "kgs"
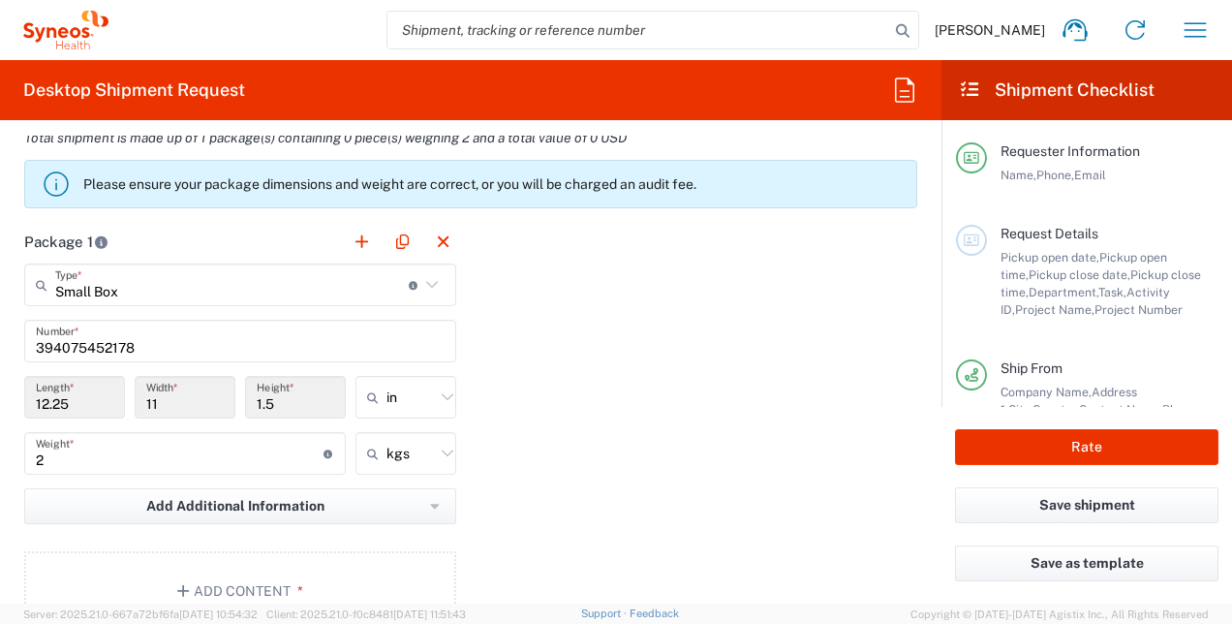
scroll to position [1756, 0]
click at [419, 271] on icon at bounding box center [431, 283] width 25 height 25
type input "Small Box"
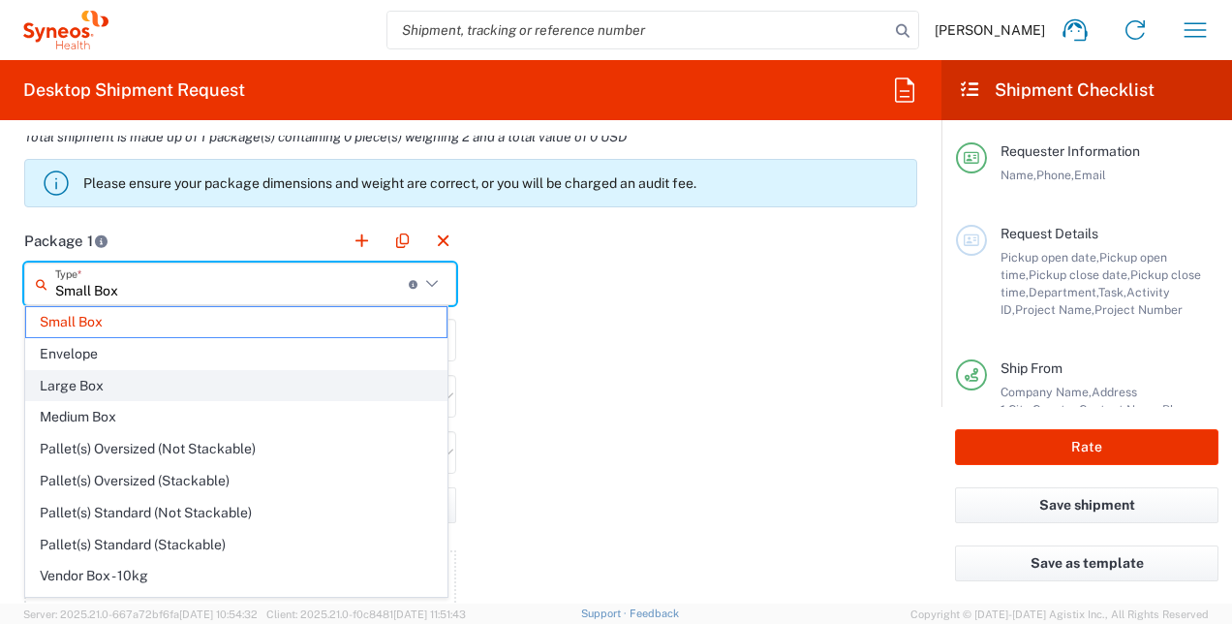
scroll to position [51, 0]
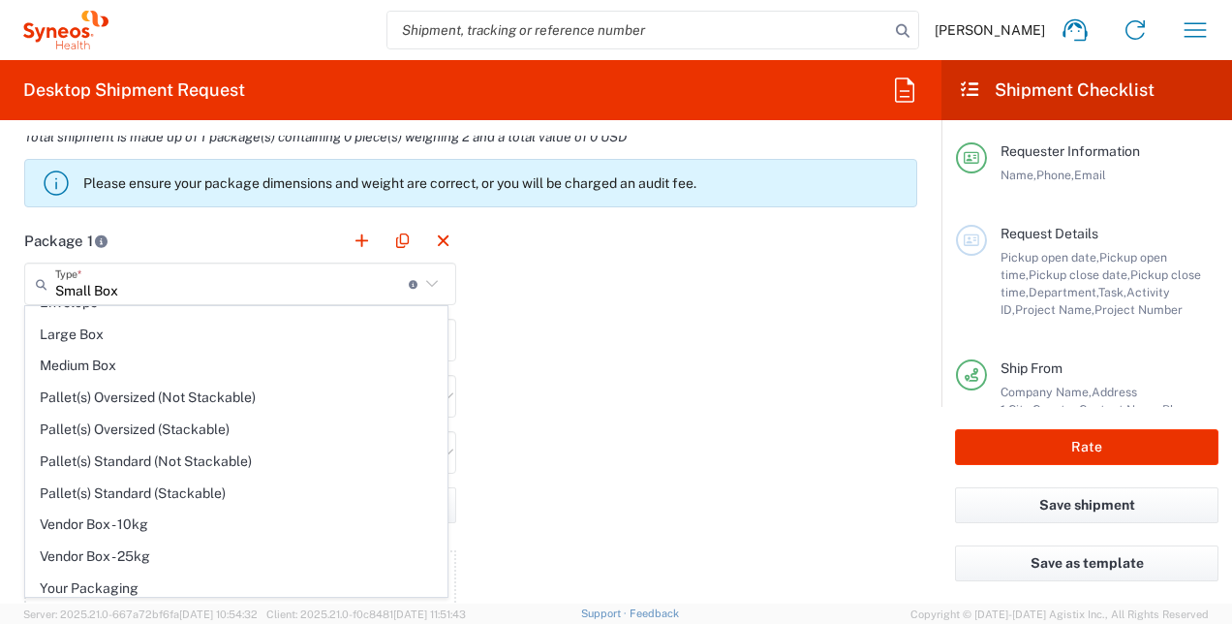
click at [569, 400] on div "Package 1 Small Box Type * Material used to package goods Small Box Envelope La…" at bounding box center [471, 431] width 922 height 425
